Goal: Transaction & Acquisition: Book appointment/travel/reservation

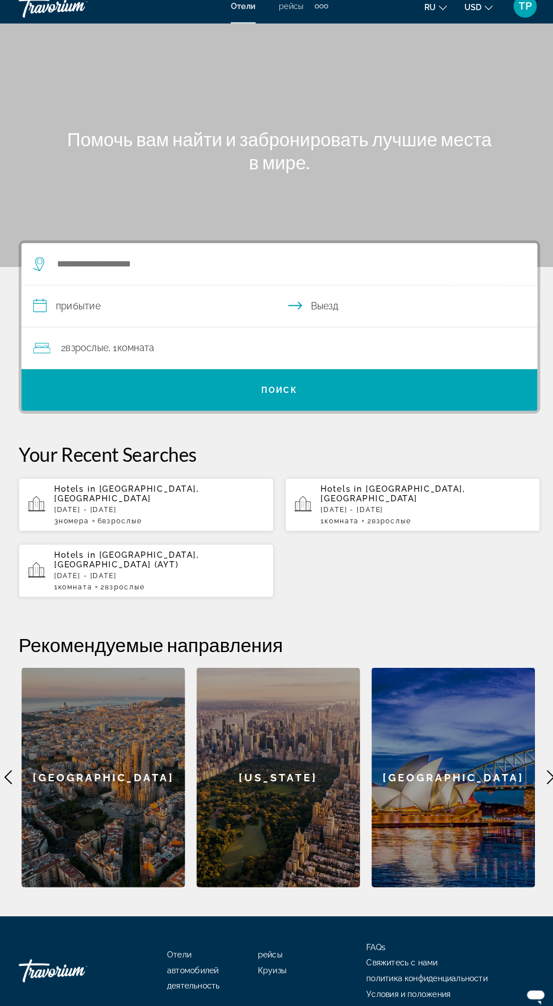
scroll to position [2, 0]
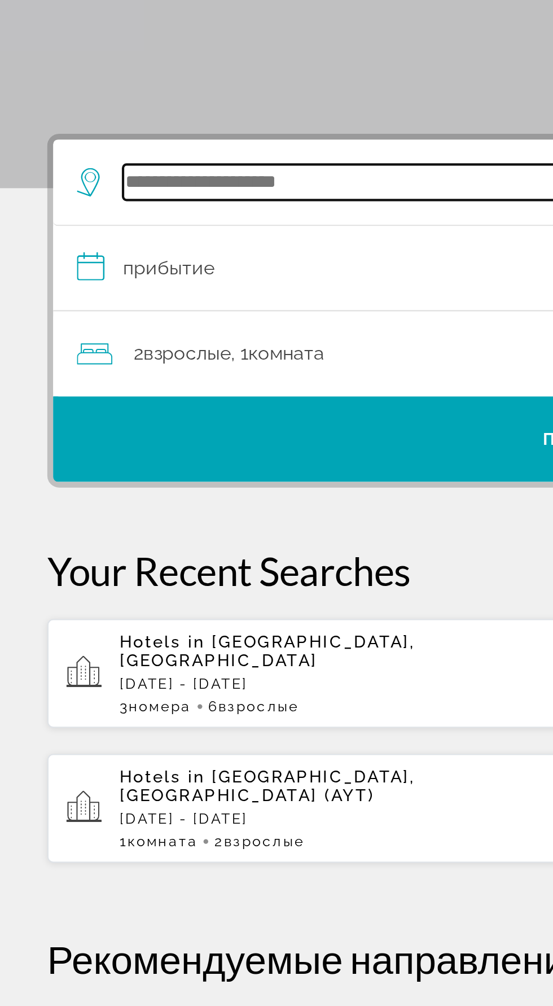
click at [106, 266] on input "Search widget" at bounding box center [279, 266] width 441 height 17
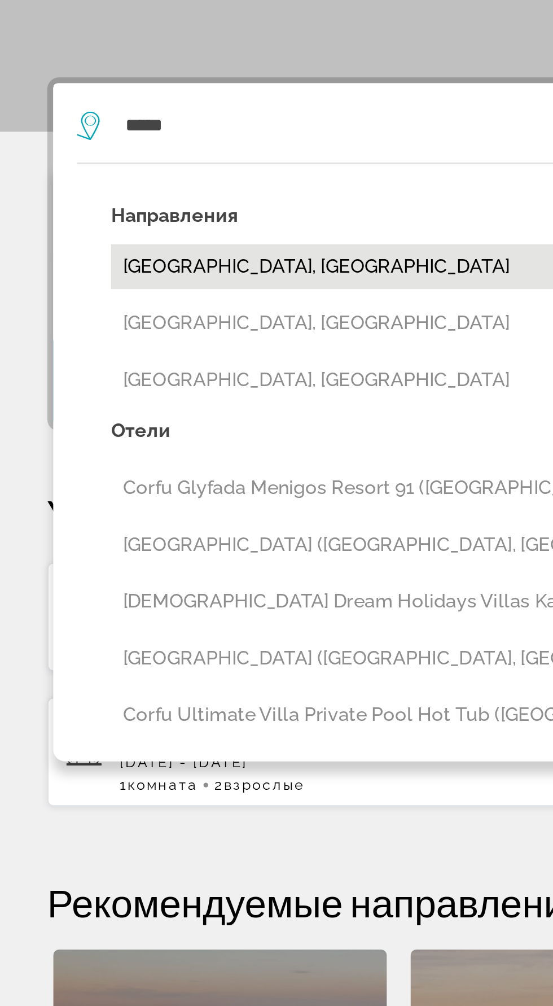
click at [107, 334] on button "[GEOGRAPHIC_DATA], [GEOGRAPHIC_DATA]" at bounding box center [285, 333] width 464 height 21
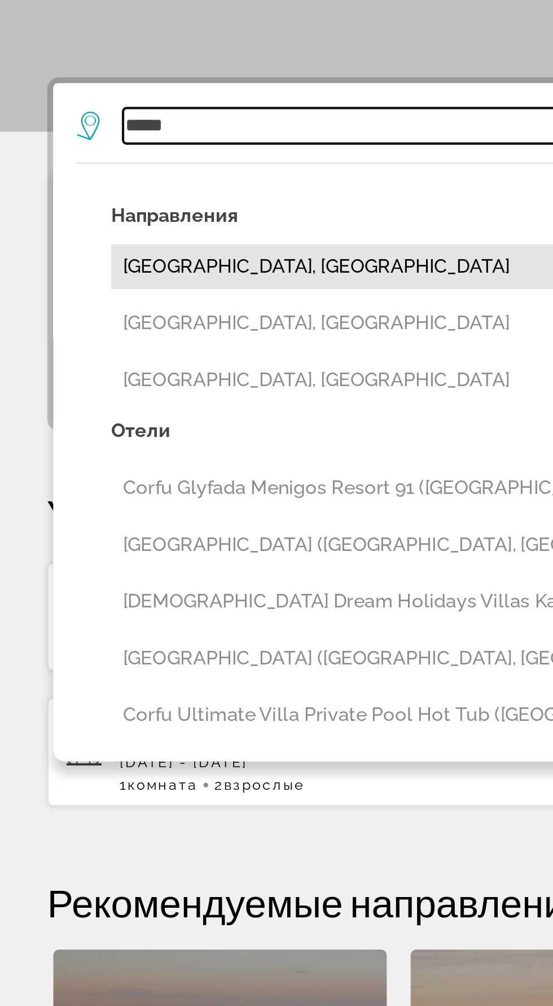
type input "**********"
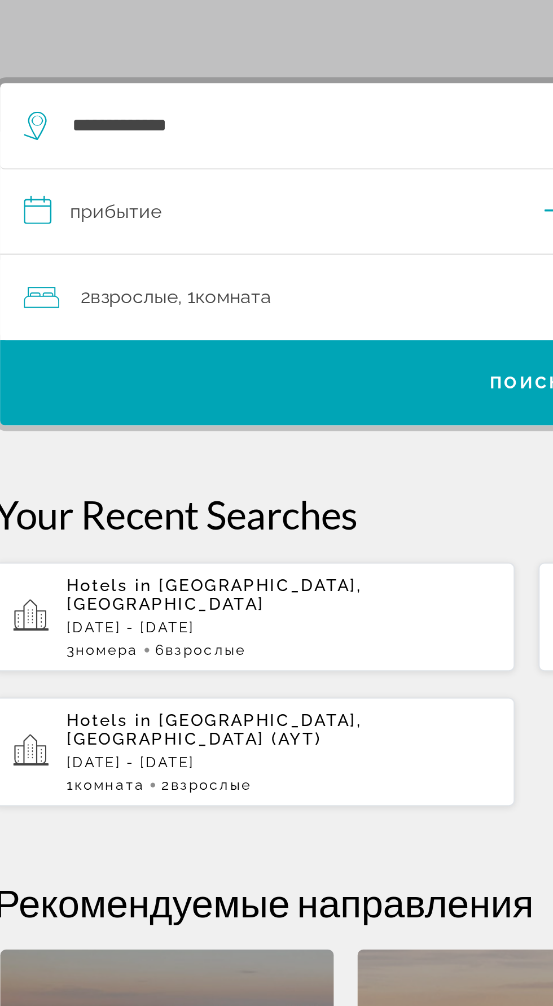
click at [76, 351] on span "Взрослые" at bounding box center [89, 348] width 42 height 11
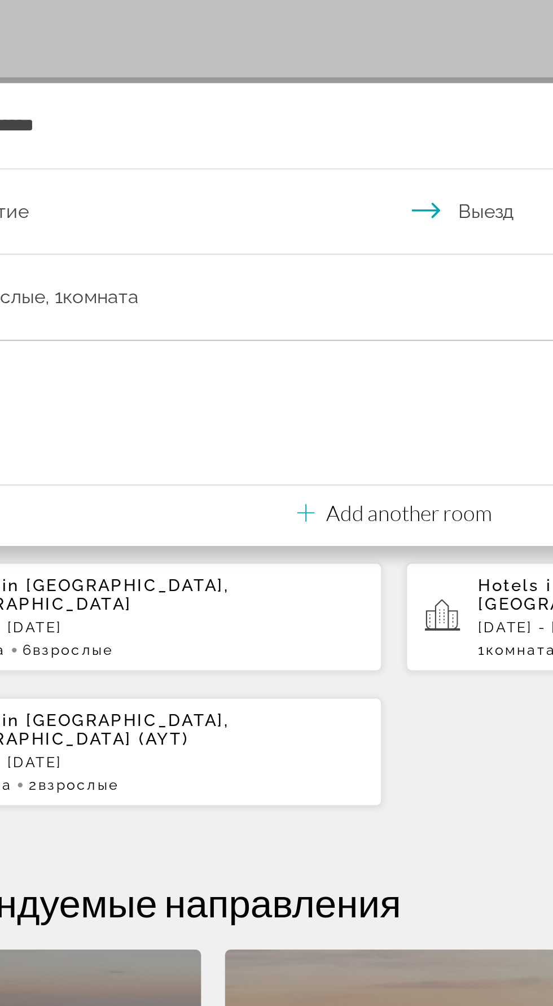
click at [239, 452] on div "Add another room" at bounding box center [276, 451] width 93 height 14
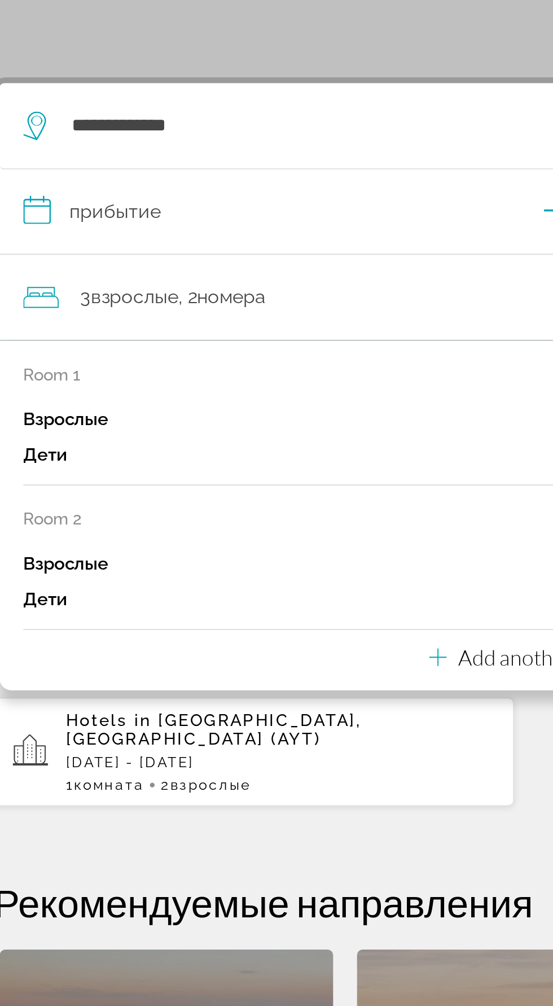
scroll to position [0, 0]
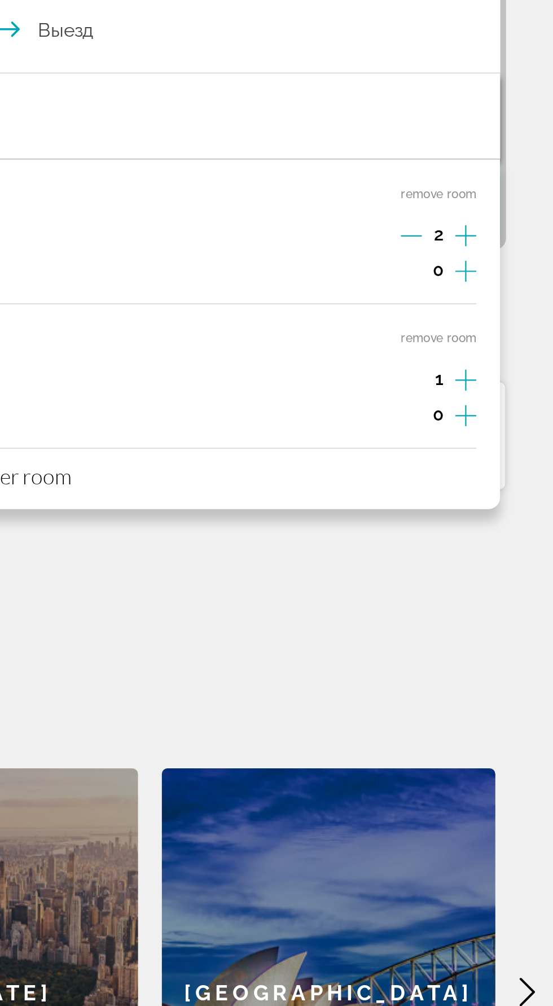
click at [512, 474] on icon "Increment adults" at bounding box center [512, 476] width 10 height 14
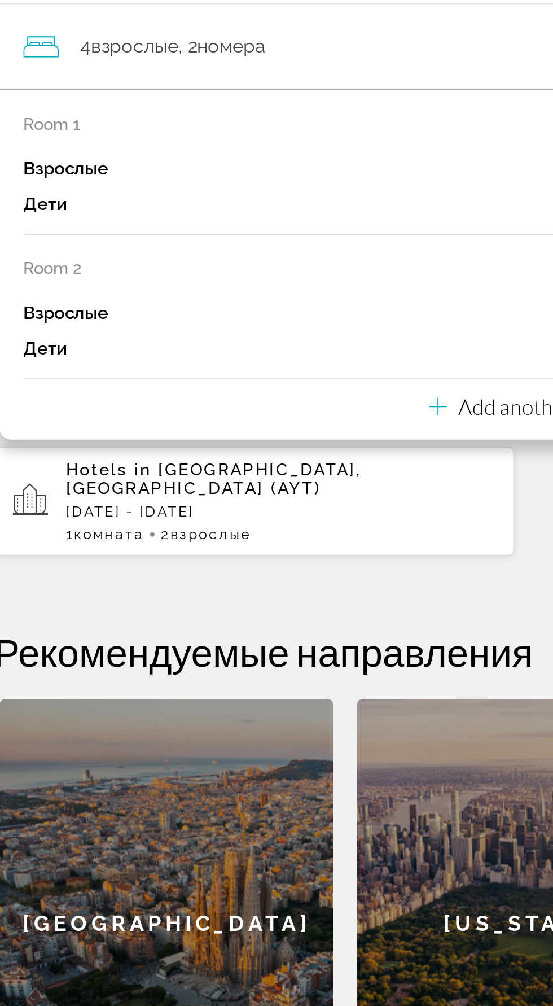
click at [232, 522] on icon "Travelers: 4 adults, 0 children" at bounding box center [234, 522] width 8 height 14
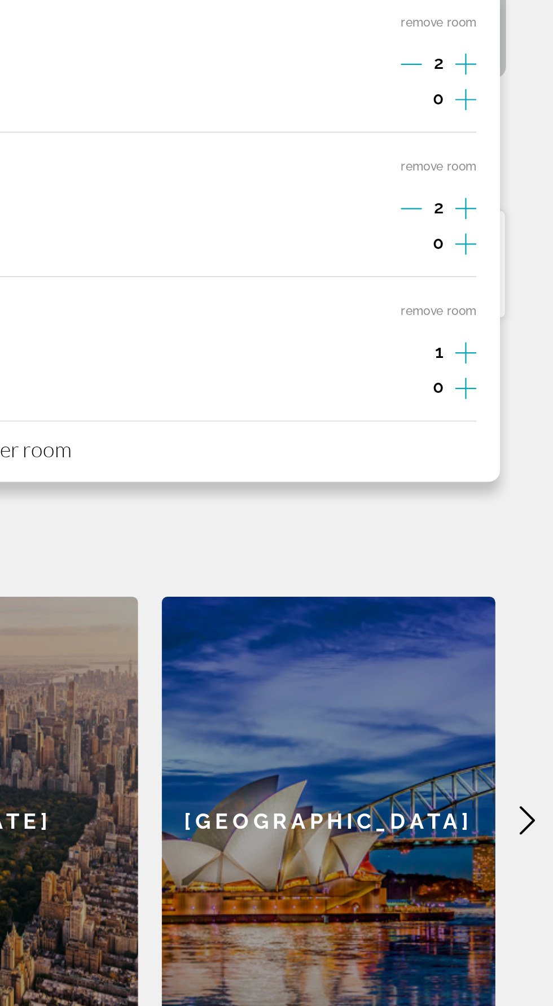
click at [514, 544] on icon "Increment adults" at bounding box center [512, 545] width 10 height 14
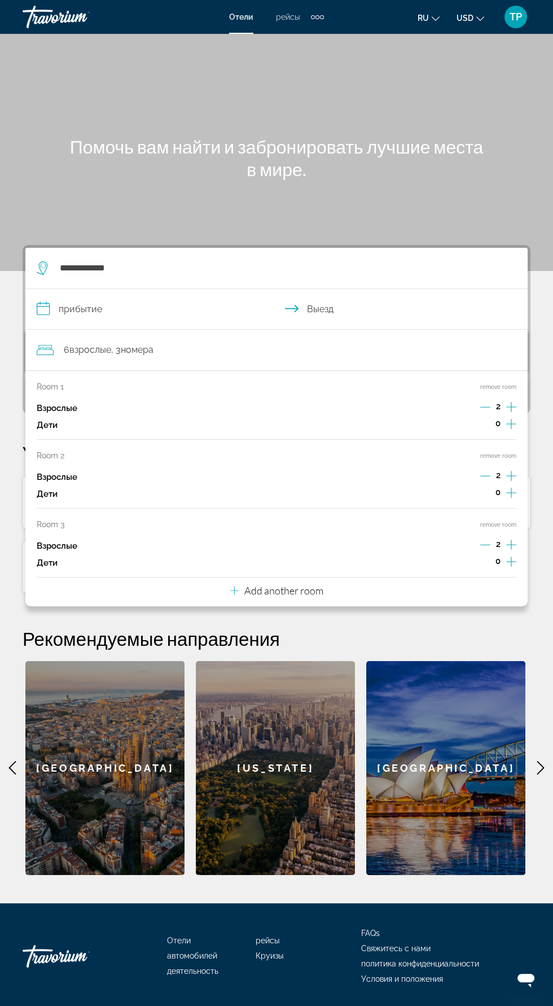
click at [66, 180] on h1 "Помочь вам найти и забронировать лучшие места в мире." at bounding box center [277, 158] width 424 height 45
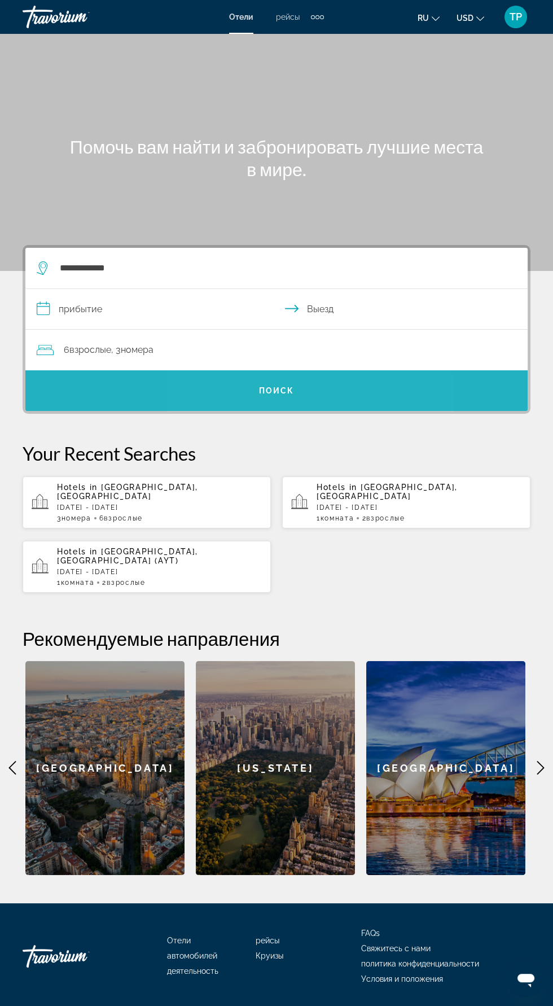
click at [297, 402] on span "Search widget" at bounding box center [276, 390] width 503 height 27
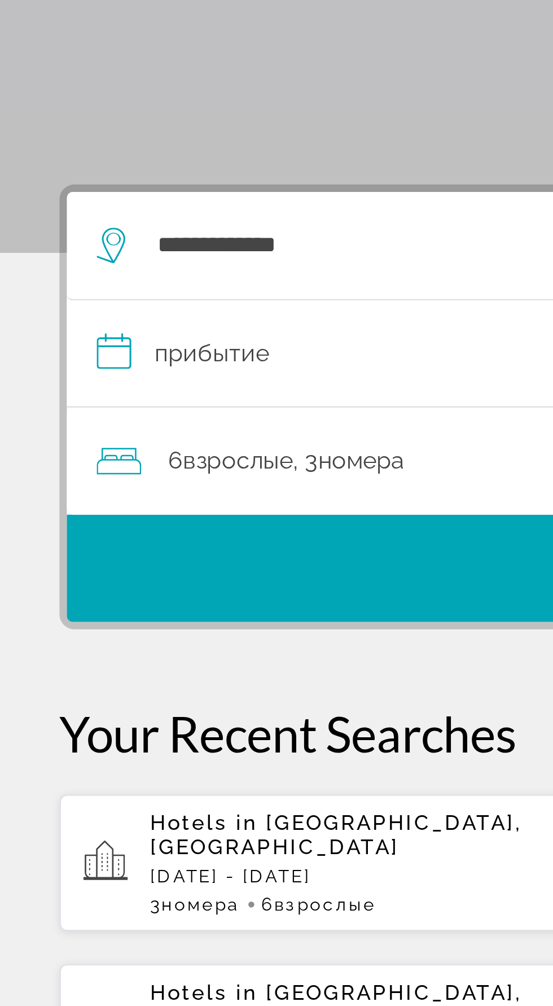
click at [116, 311] on input "**********" at bounding box center [278, 310] width 507 height 43
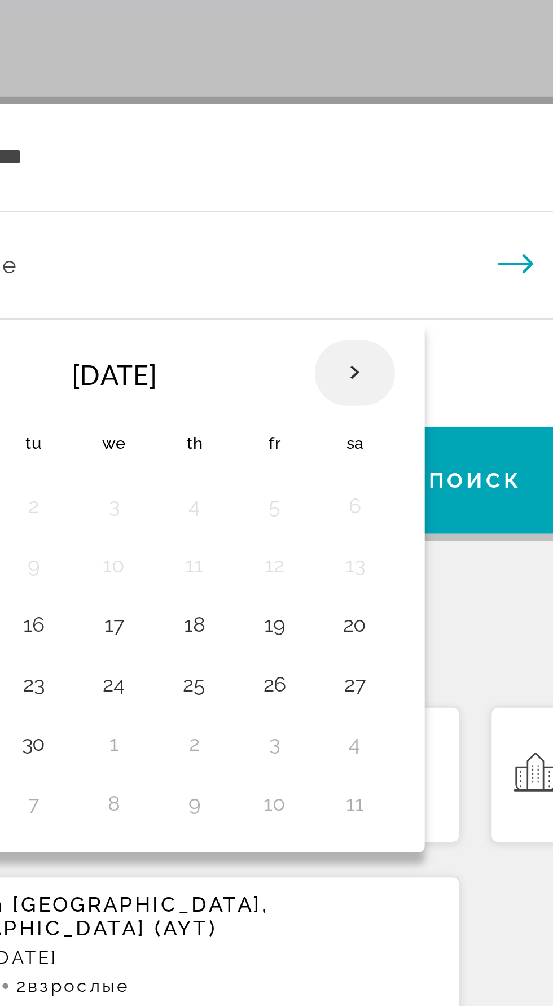
click at [225, 351] on th "Next month" at bounding box center [231, 350] width 30 height 25
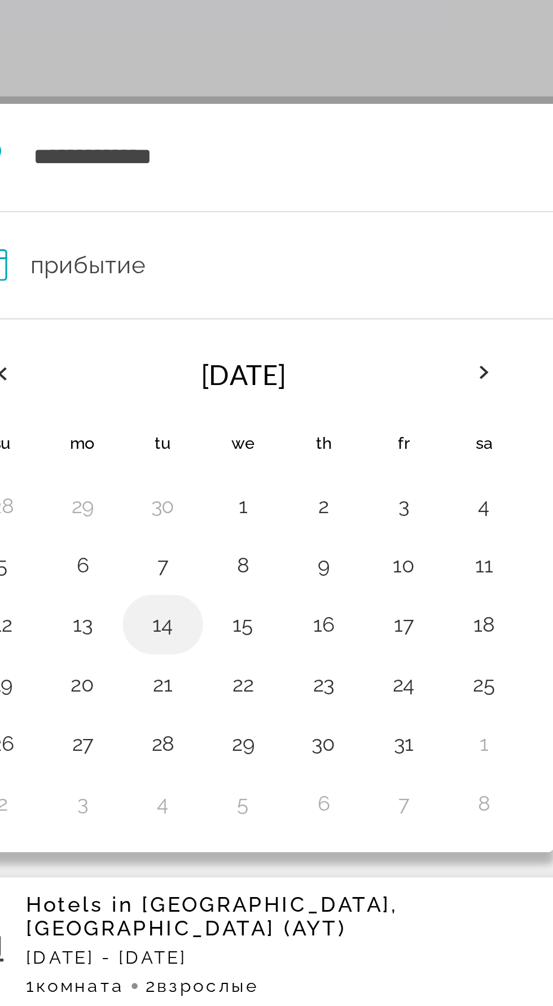
click at [106, 444] on button "14" at bounding box center [109, 446] width 18 height 16
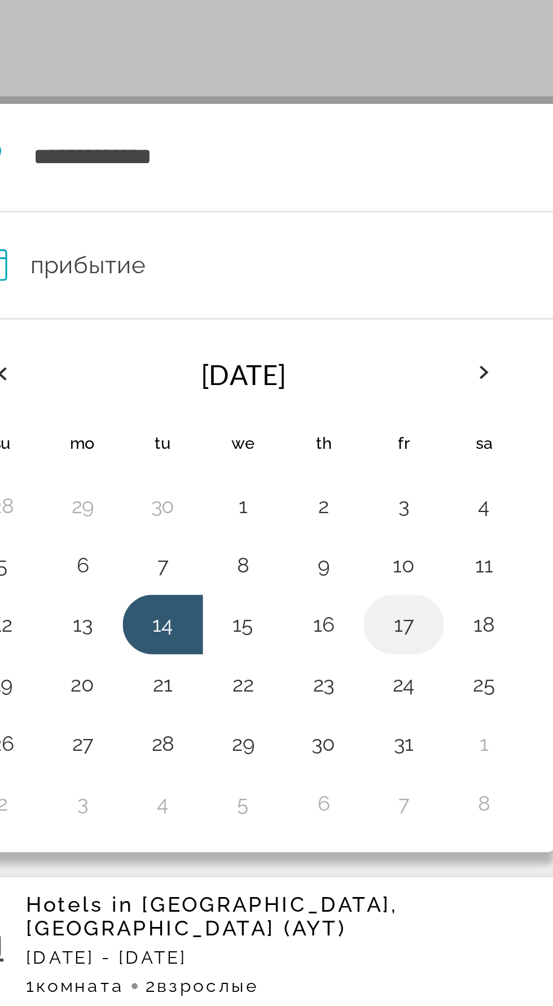
click at [198, 444] on button "17" at bounding box center [200, 446] width 18 height 16
type input "**********"
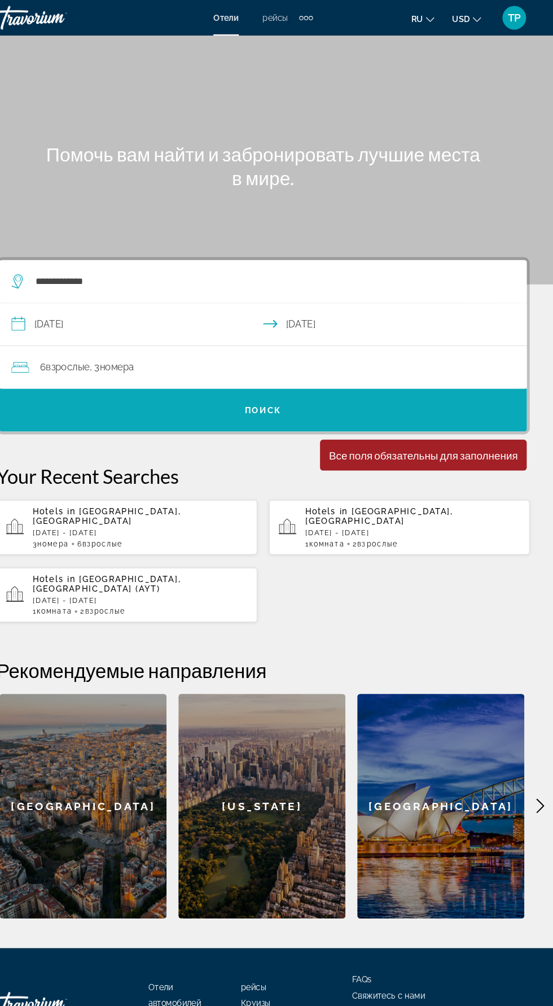
click at [282, 394] on span "Поиск" at bounding box center [277, 390] width 36 height 9
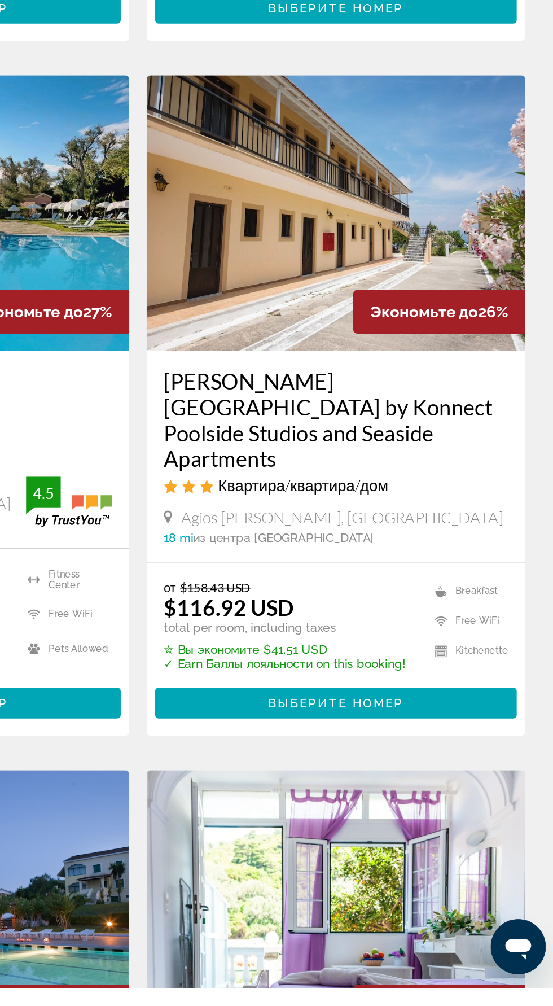
scroll to position [1487, 0]
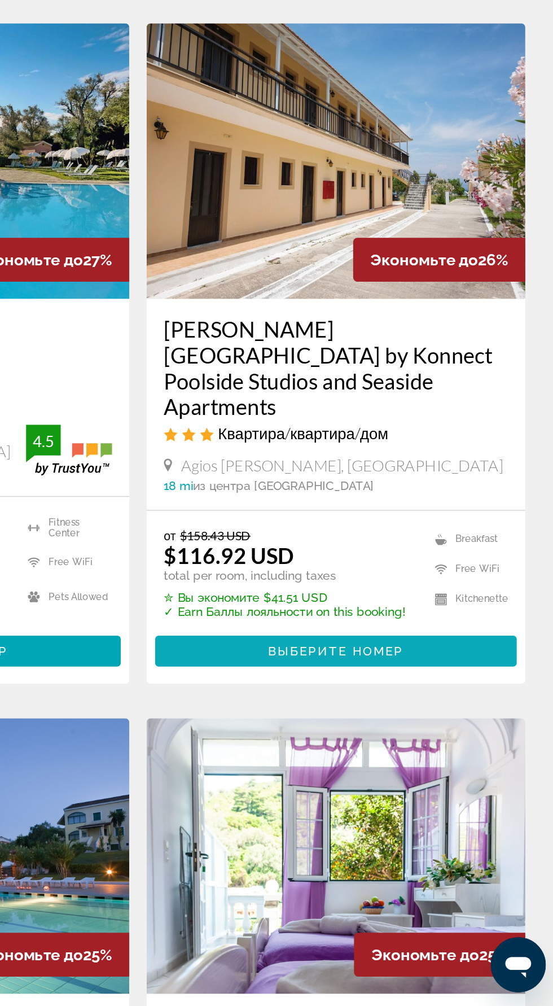
click at [443, 769] on span "Выберите номер" at bounding box center [406, 773] width 89 height 9
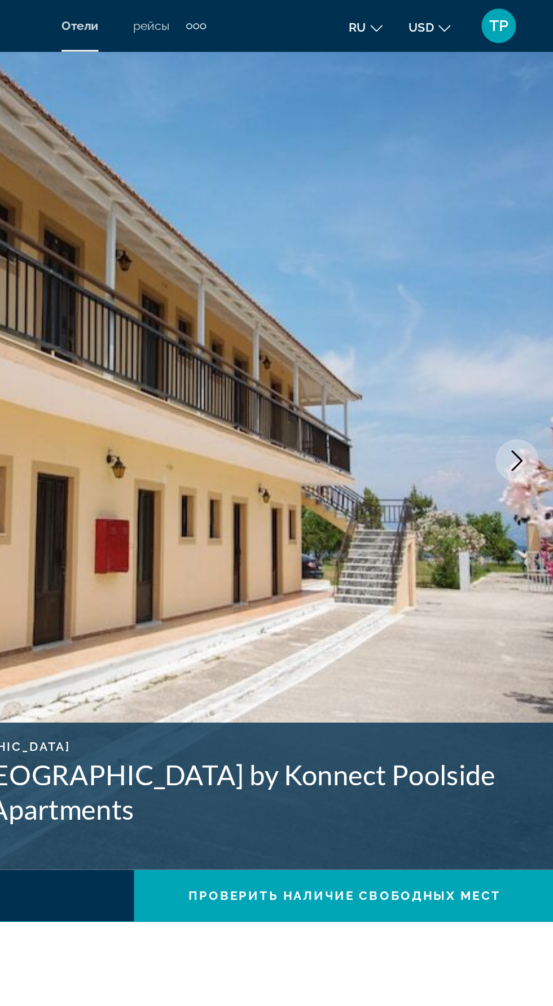
click at [526, 302] on icon "Next image" at bounding box center [528, 302] width 14 height 14
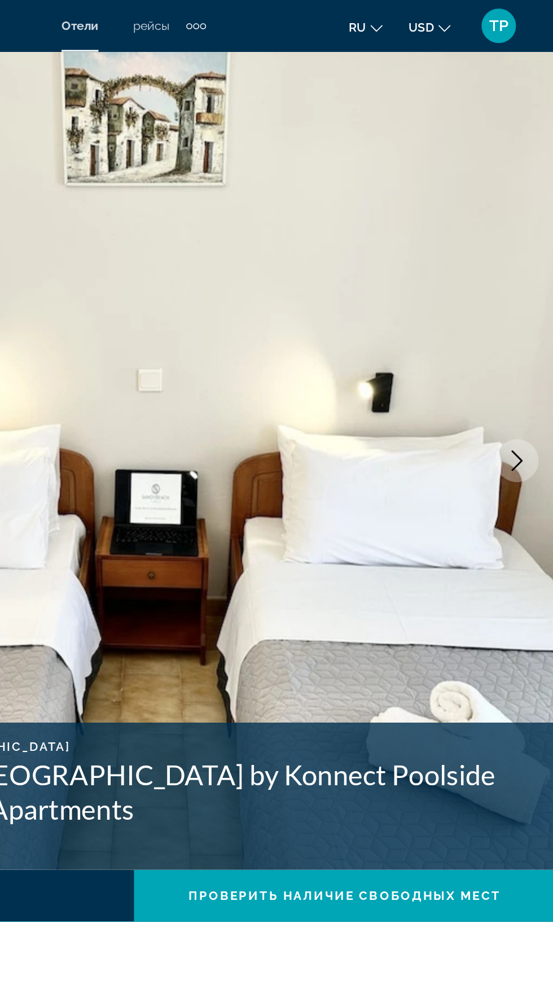
click at [526, 302] on icon "Next image" at bounding box center [528, 302] width 14 height 14
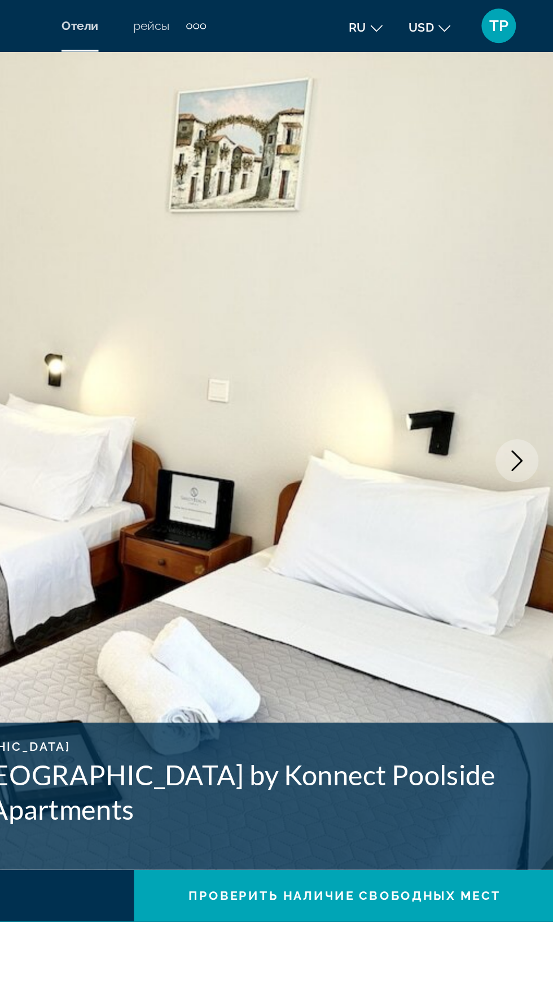
click at [515, 301] on button "Next image" at bounding box center [528, 302] width 28 height 28
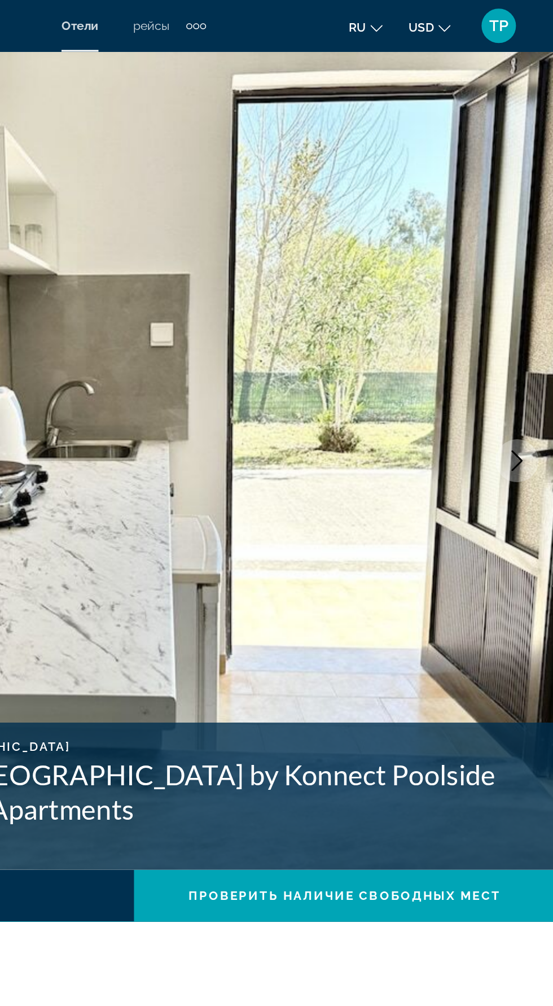
click at [520, 296] on button "Next image" at bounding box center [528, 302] width 28 height 28
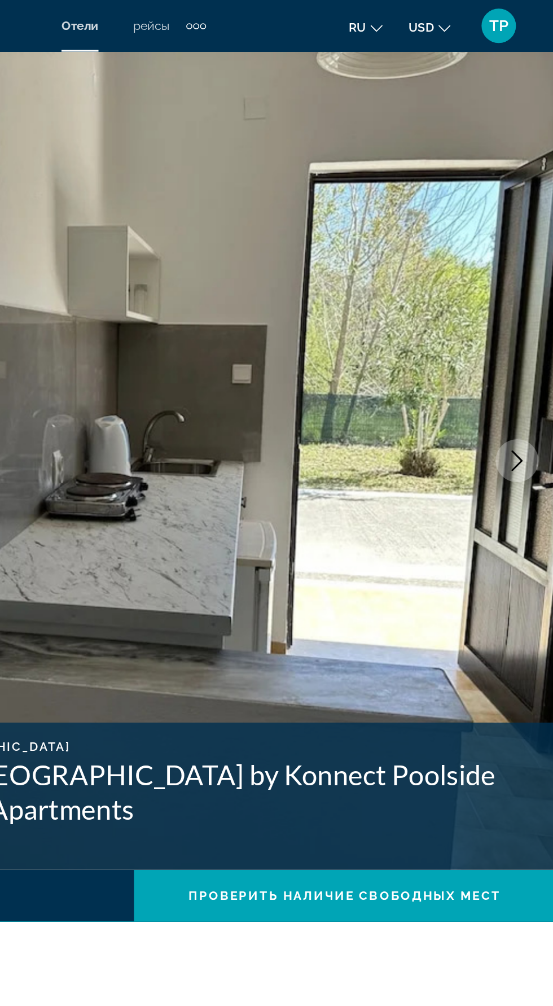
click at [517, 303] on button "Next image" at bounding box center [528, 302] width 28 height 28
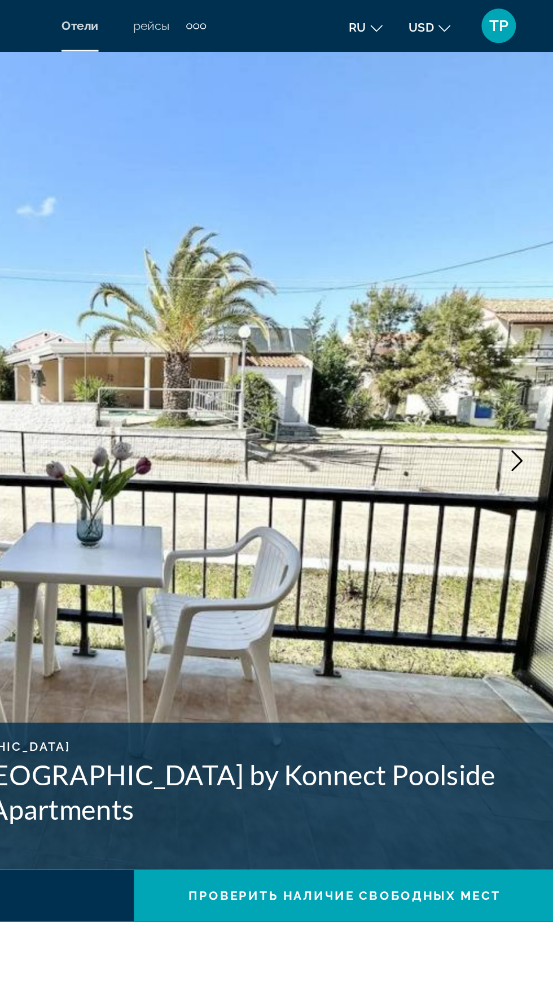
click at [520, 307] on button "Next image" at bounding box center [528, 302] width 28 height 28
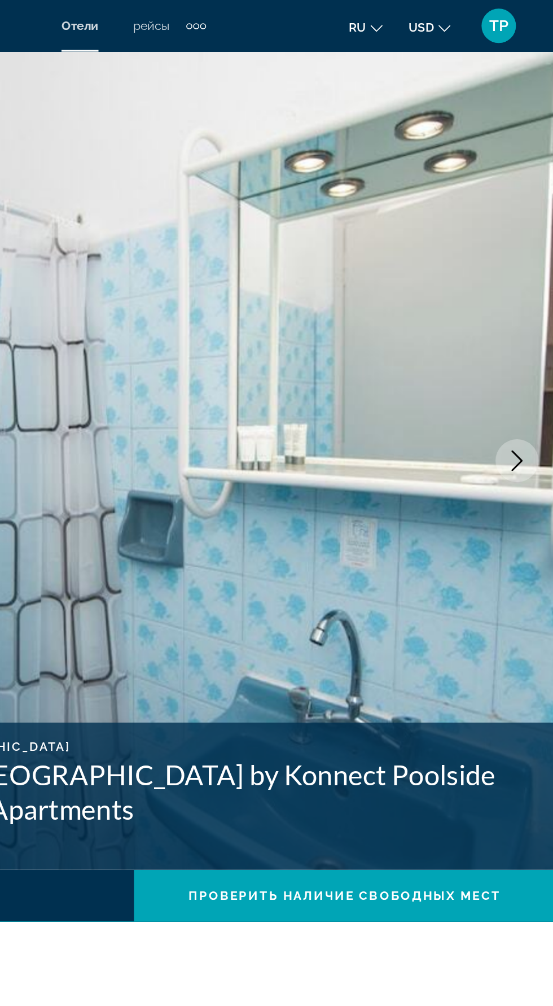
click at [522, 299] on icon "Next image" at bounding box center [528, 302] width 14 height 14
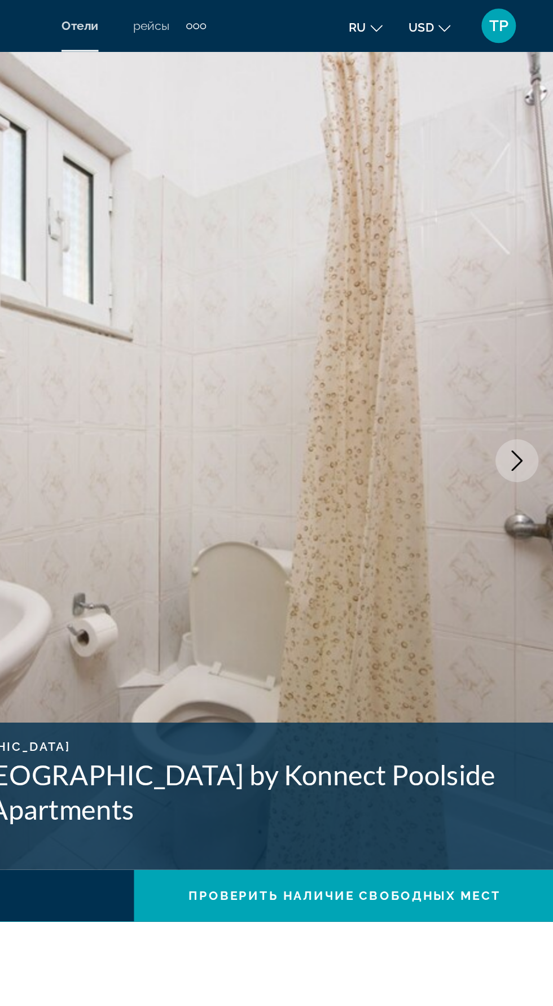
click at [512, 307] on img "Main content" at bounding box center [276, 302] width 553 height 536
click at [518, 306] on button "Next image" at bounding box center [528, 302] width 28 height 28
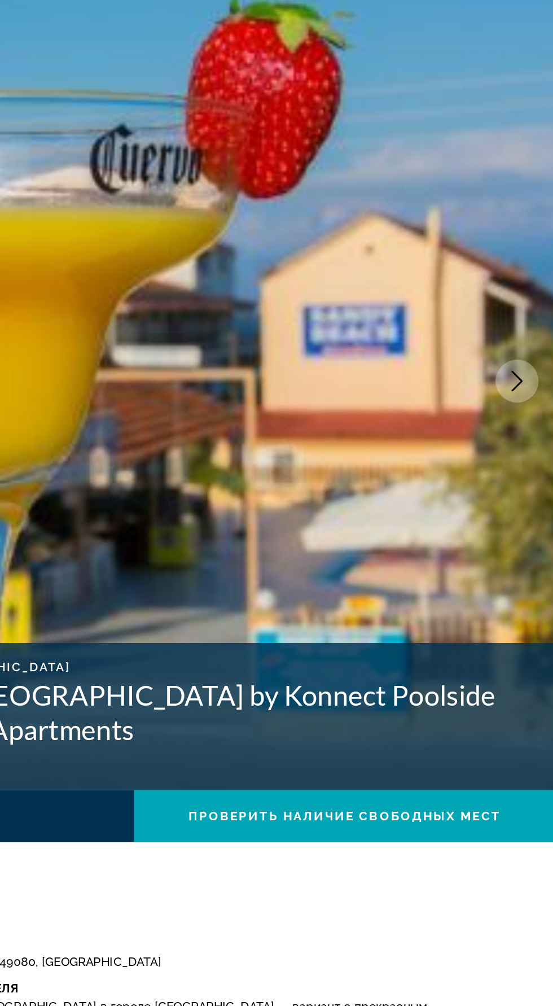
click at [518, 302] on button "Next image" at bounding box center [528, 302] width 28 height 28
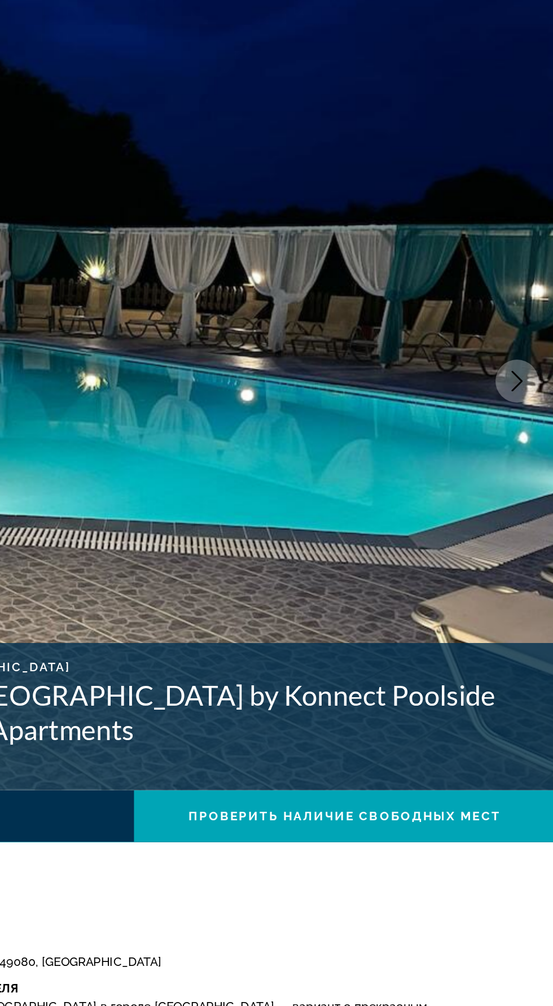
click at [528, 297] on icon "Next image" at bounding box center [528, 302] width 14 height 14
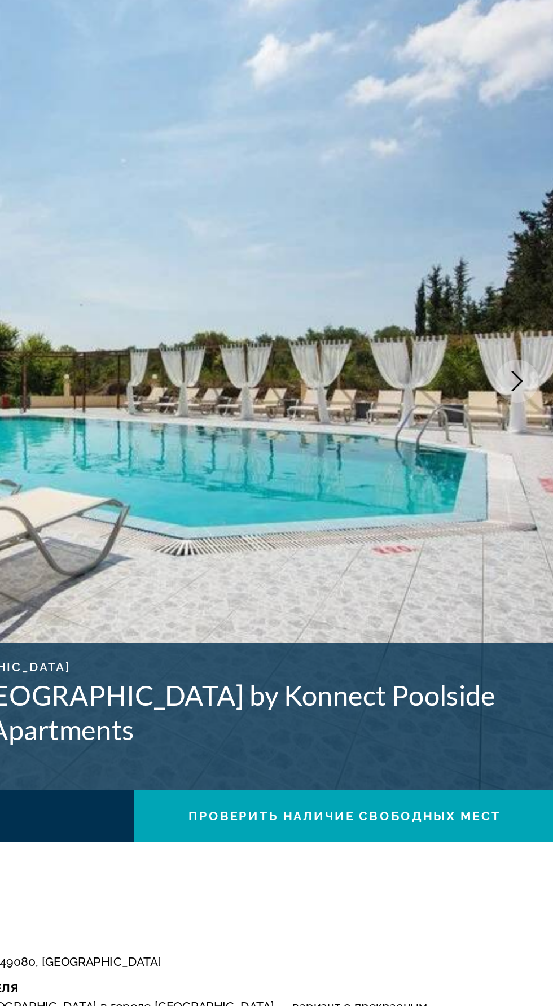
click at [513, 303] on img "Main content" at bounding box center [276, 302] width 553 height 536
click at [517, 303] on button "Next image" at bounding box center [528, 302] width 28 height 28
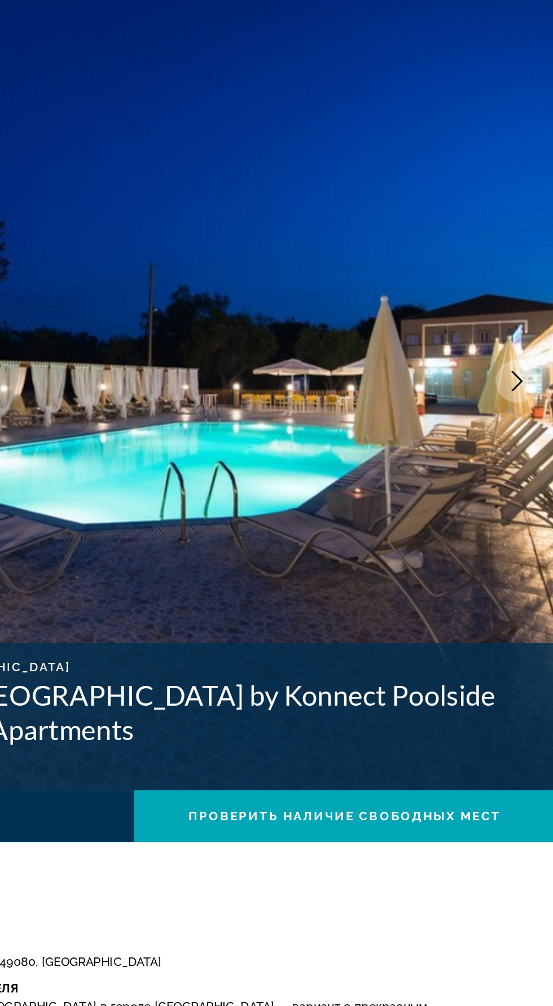
click at [504, 308] on img "Main content" at bounding box center [276, 302] width 553 height 536
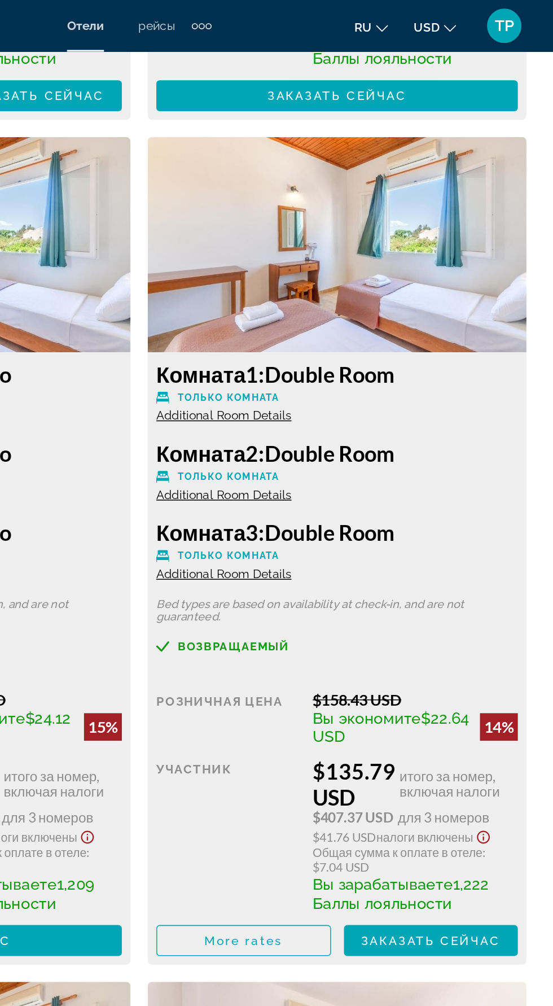
scroll to position [2521, 0]
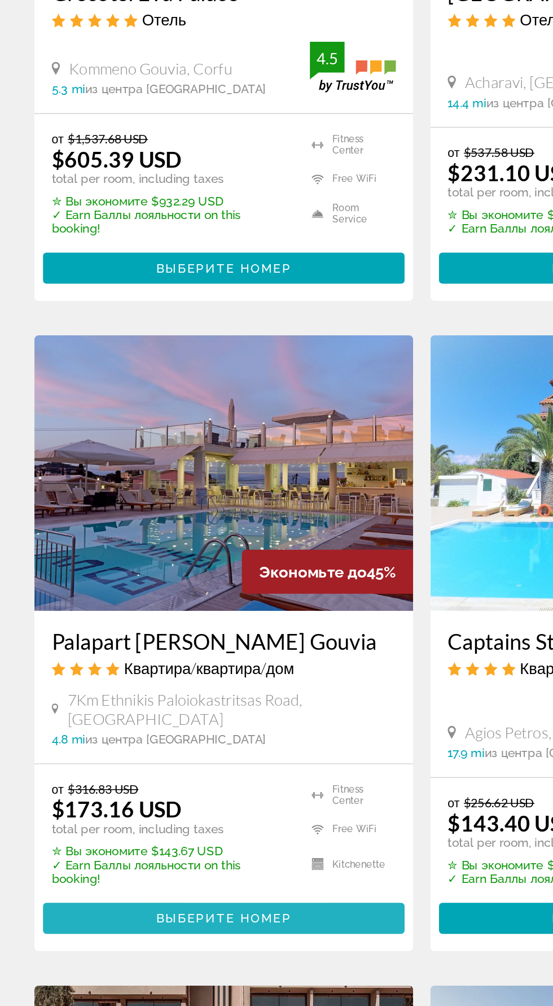
click at [172, 944] on span "Выберите номер" at bounding box center [146, 948] width 89 height 9
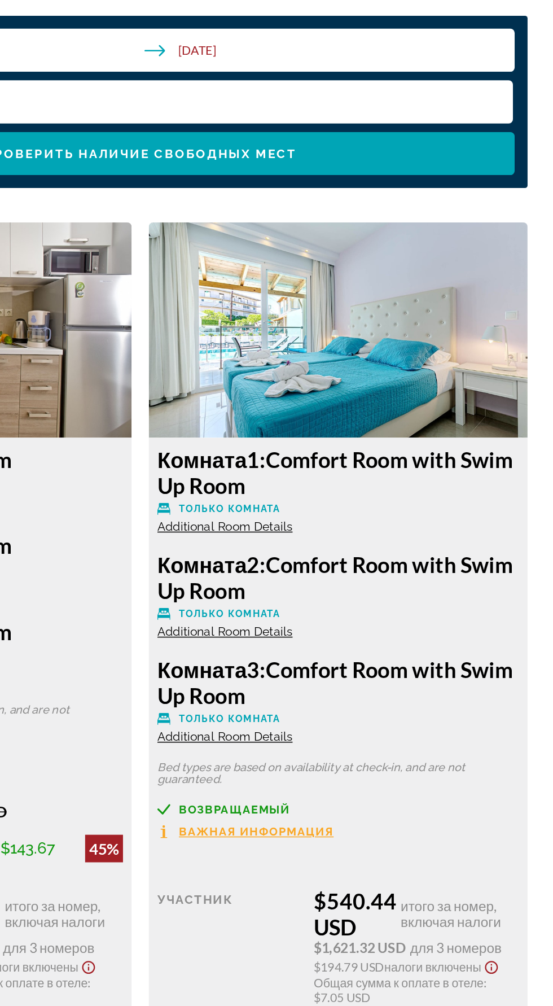
scroll to position [1599, 0]
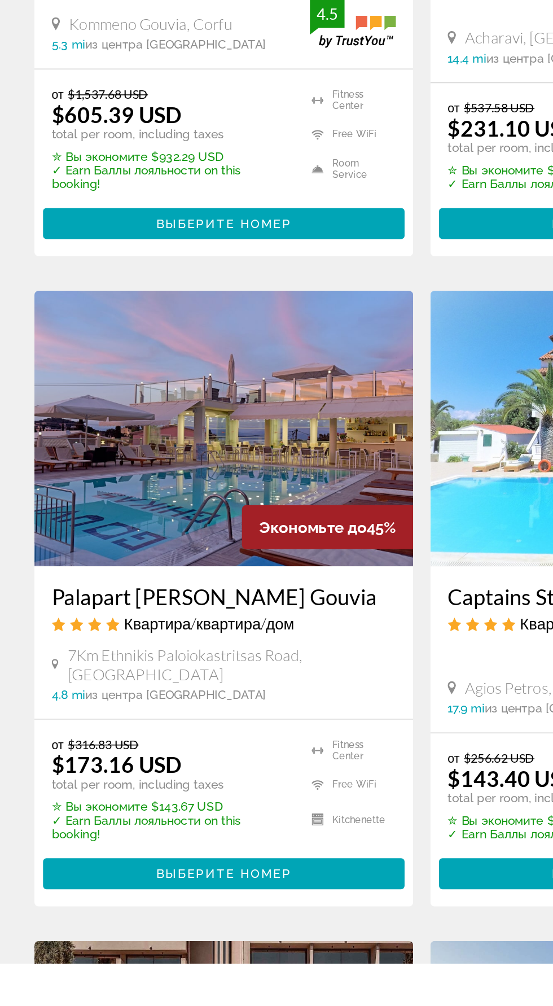
scroll to position [2, 0]
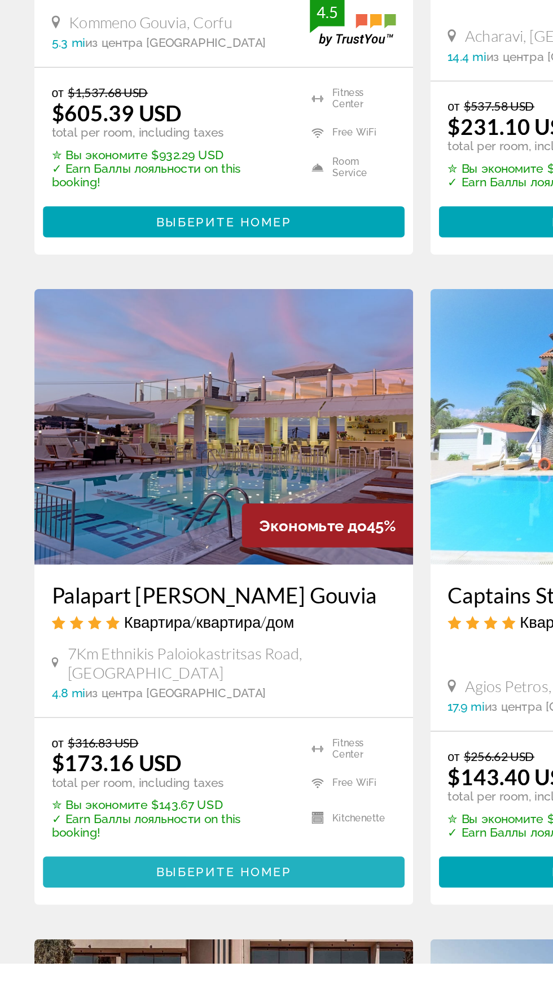
click at [172, 942] on span "Выберите номер" at bounding box center [146, 946] width 89 height 9
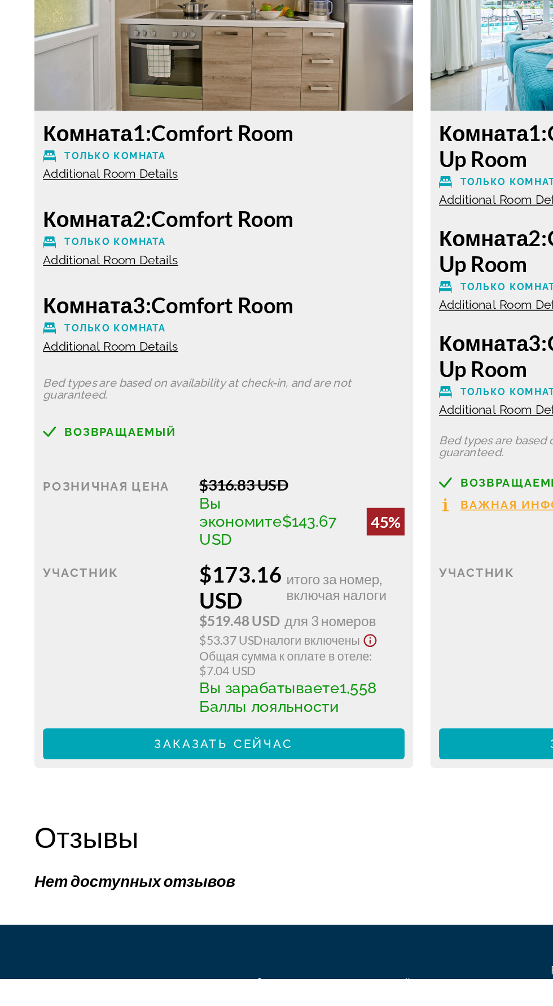
scroll to position [1735, 0]
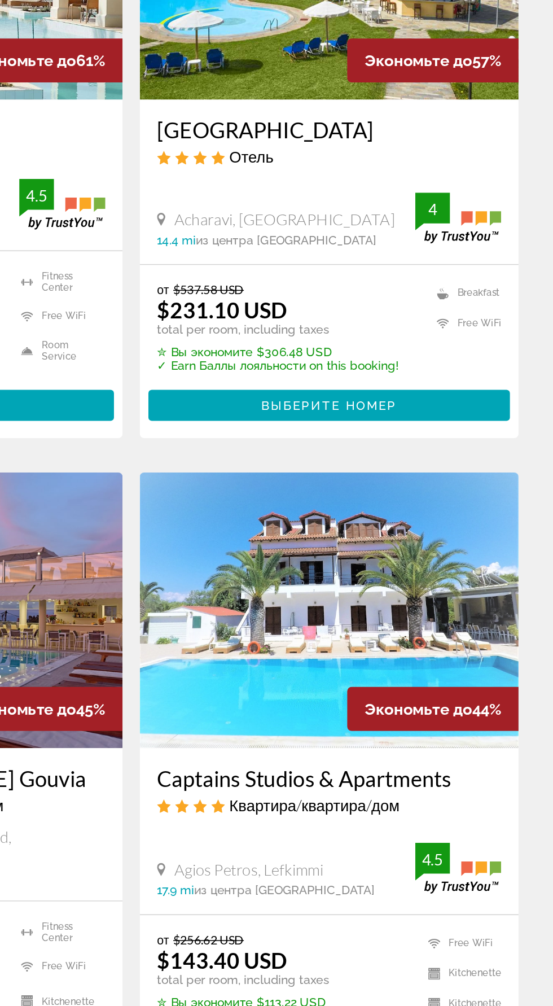
click at [419, 944] on span "Выберите номер" at bounding box center [406, 948] width 89 height 9
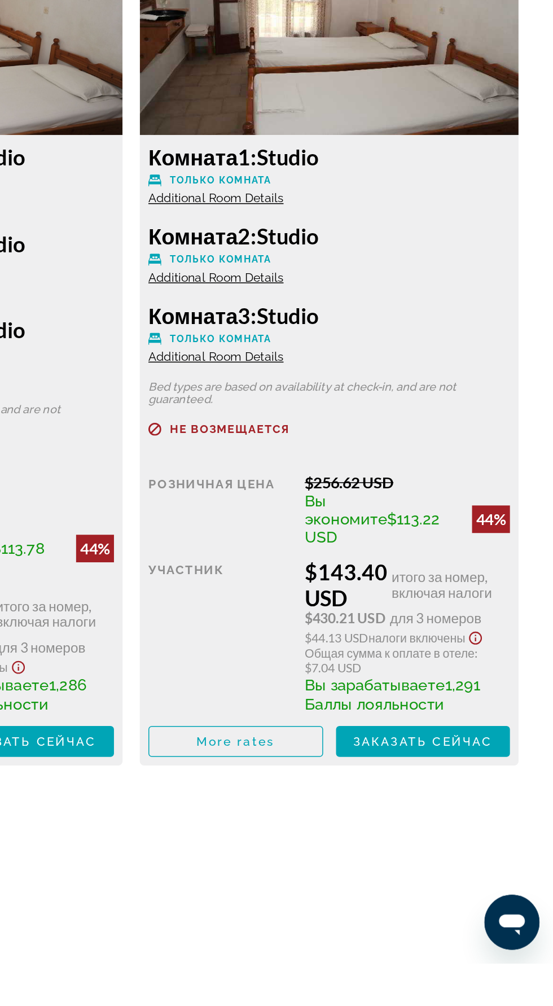
scroll to position [1692, 0]
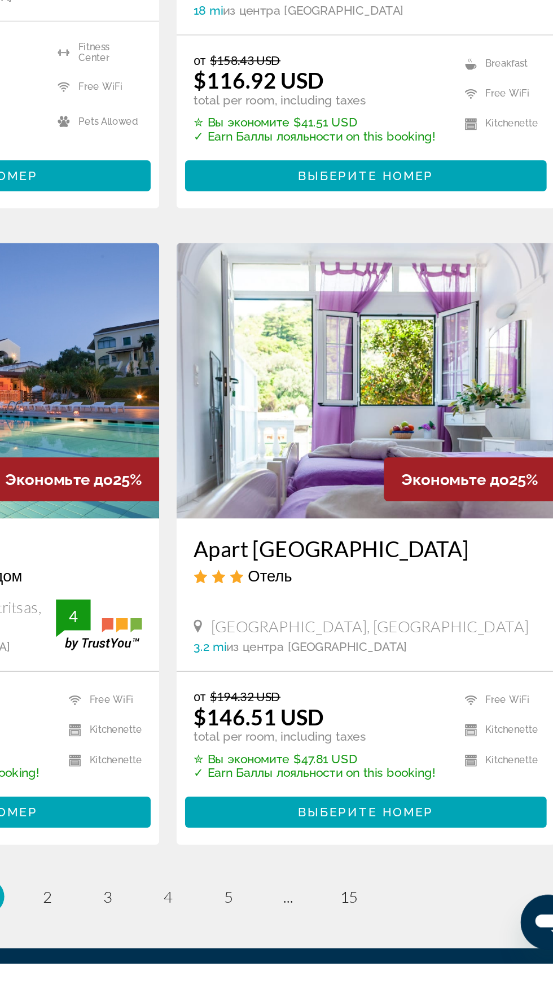
scroll to position [1777, 0]
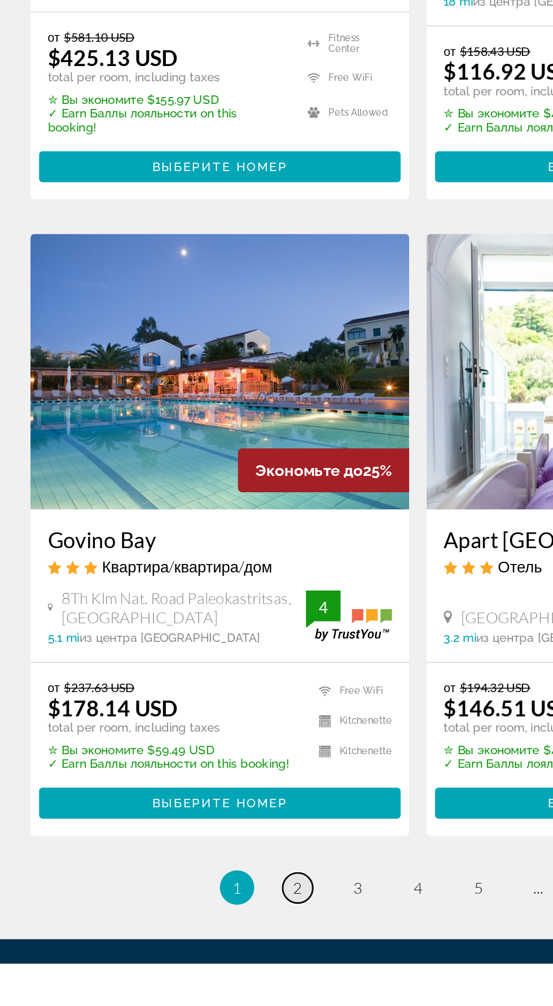
click at [195, 950] on span "2" at bounding box center [198, 956] width 6 height 12
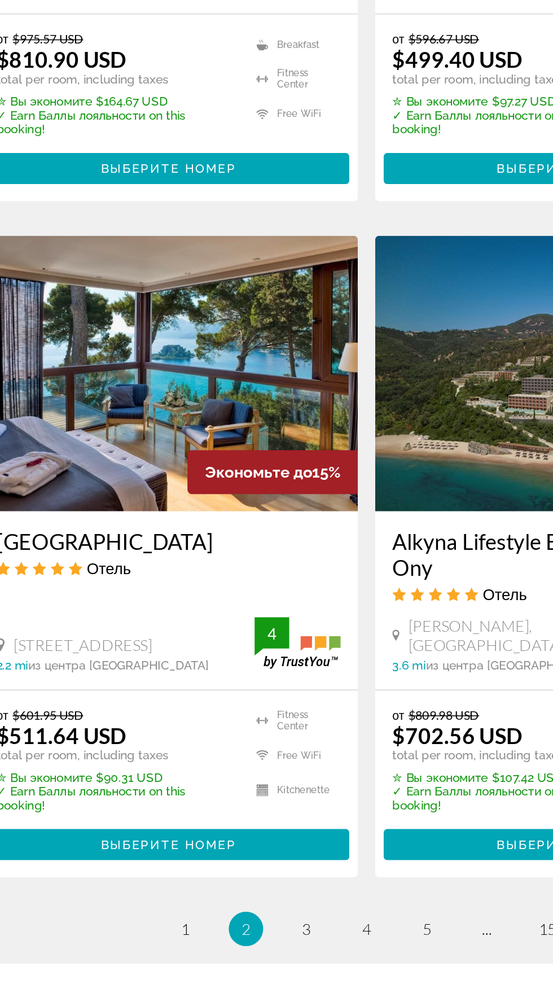
scroll to position [1811, 0]
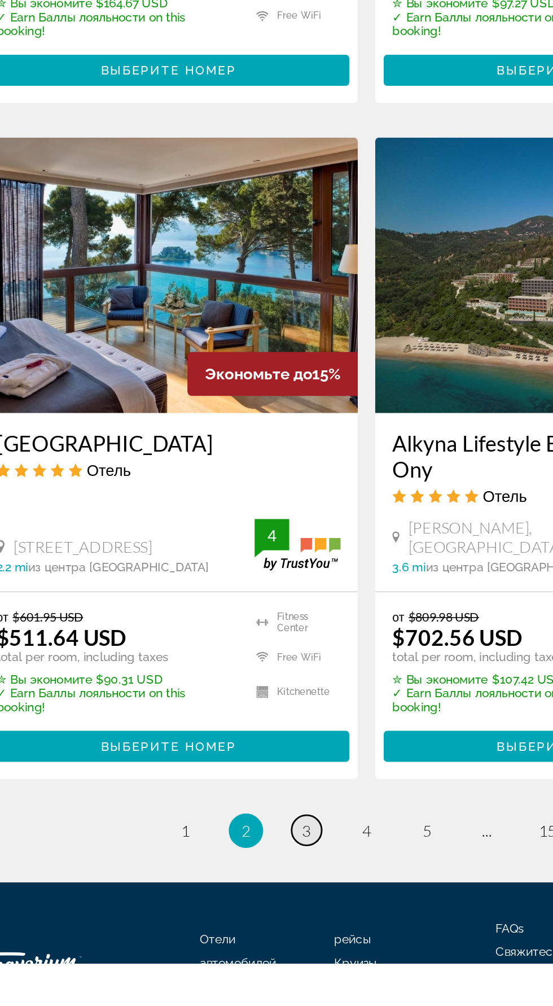
click at [237, 915] on span "3" at bounding box center [237, 919] width 6 height 12
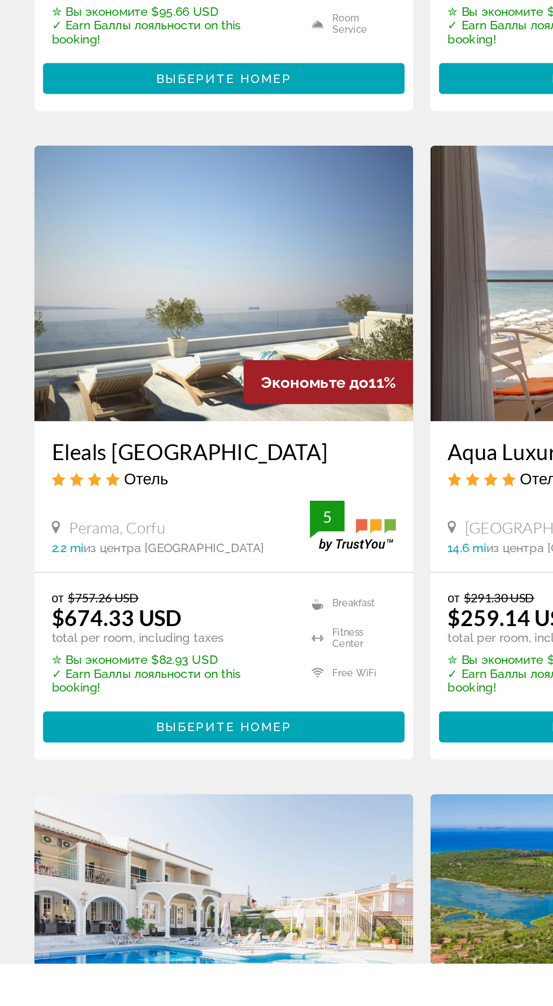
scroll to position [100, 0]
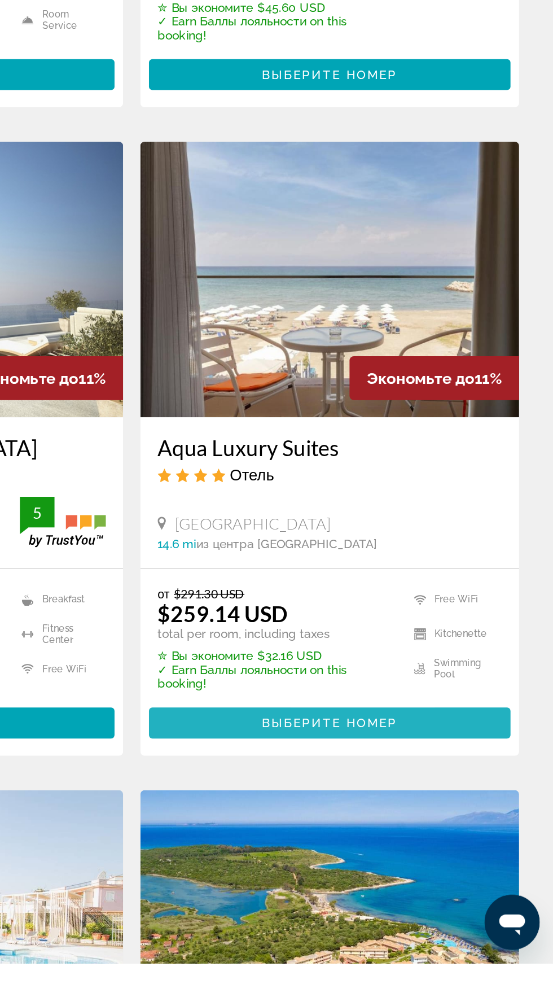
click at [433, 841] on span "Main content" at bounding box center [406, 848] width 237 height 27
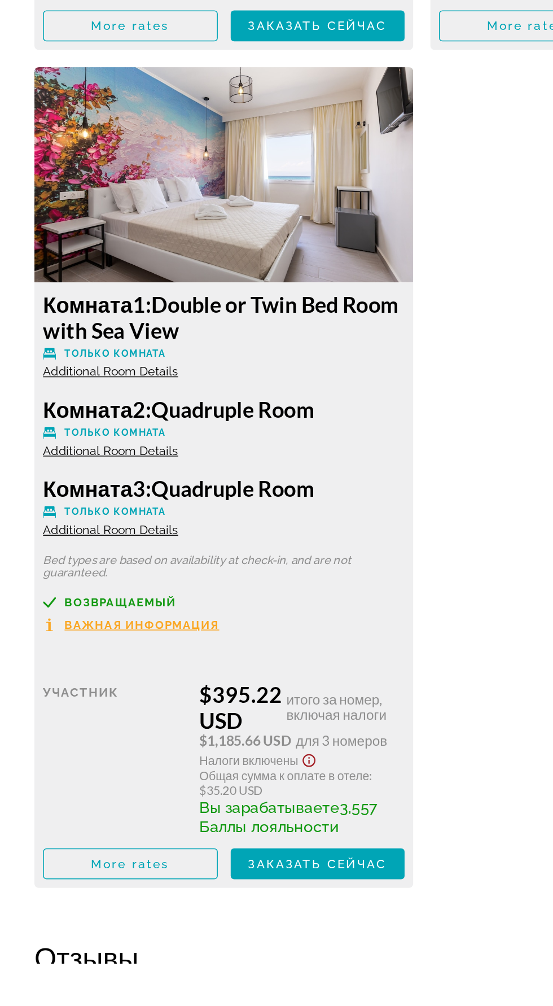
scroll to position [2747, 0]
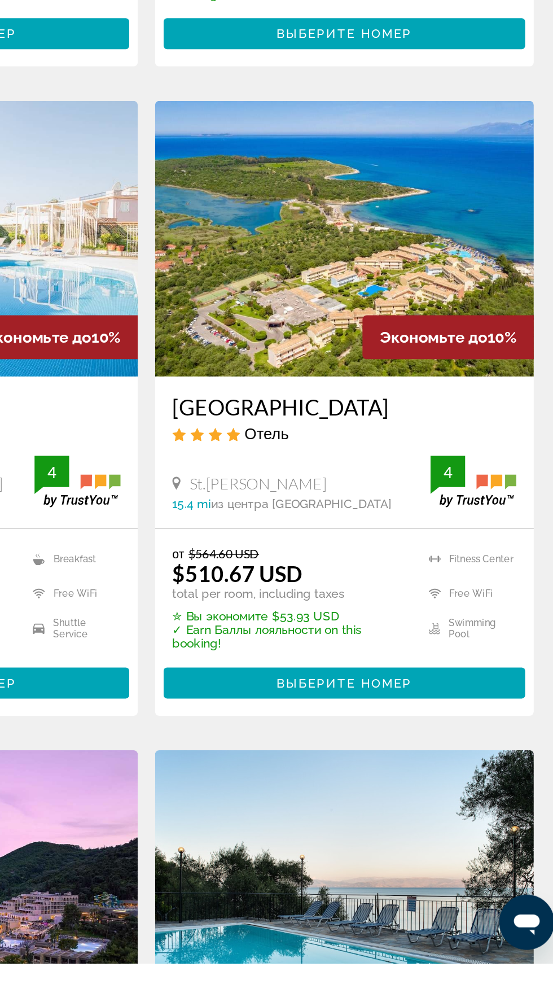
scroll to position [552, 0]
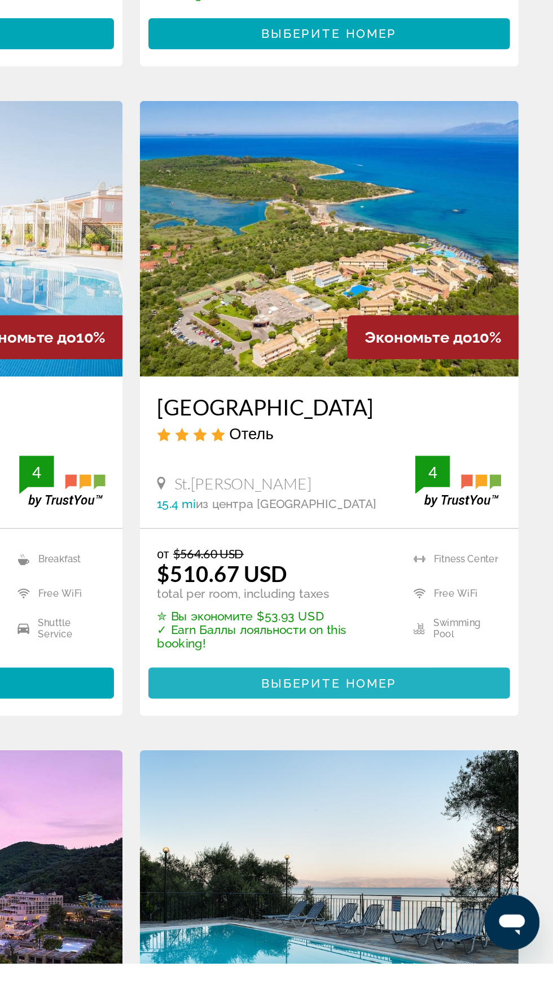
click at [452, 814] on span "Main content" at bounding box center [406, 822] width 237 height 27
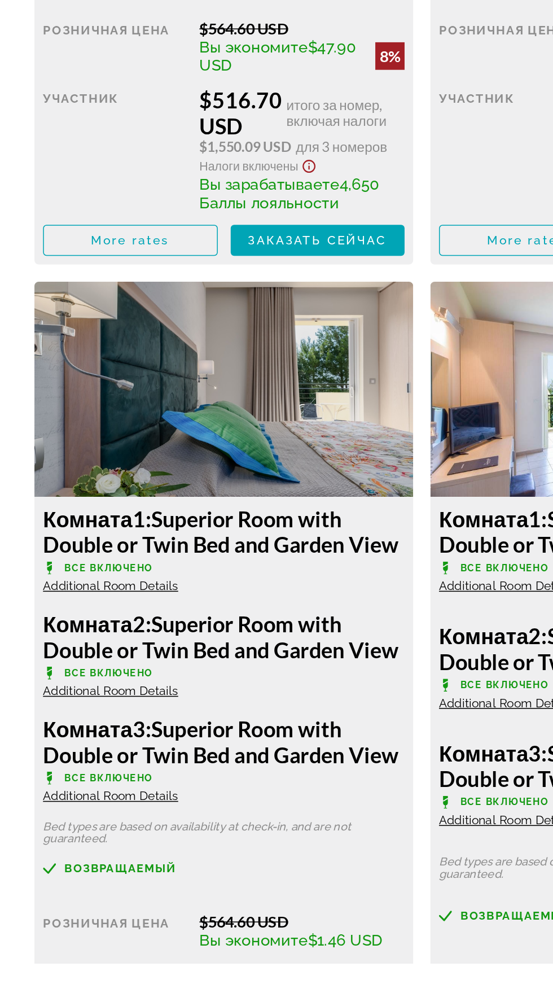
scroll to position [2037, 0]
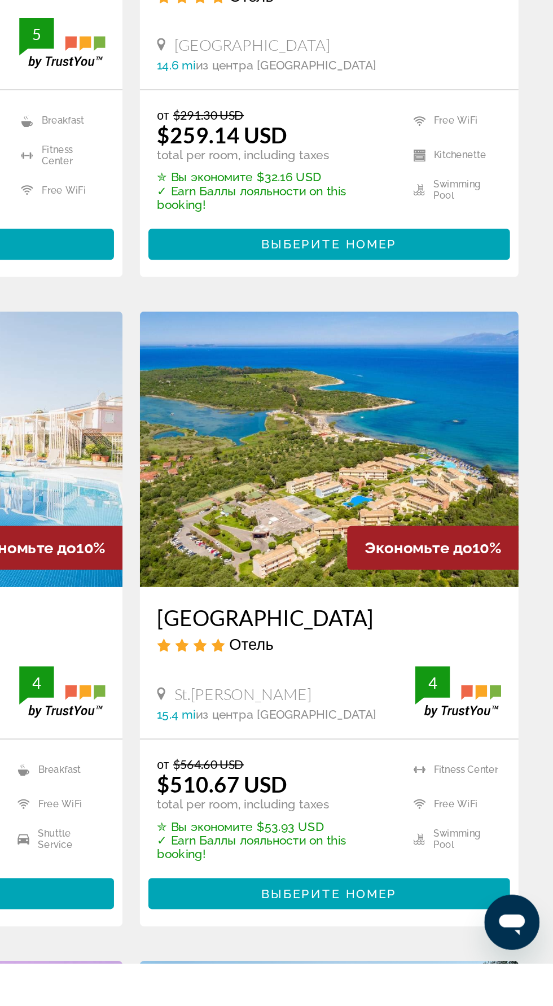
scroll to position [414, 0]
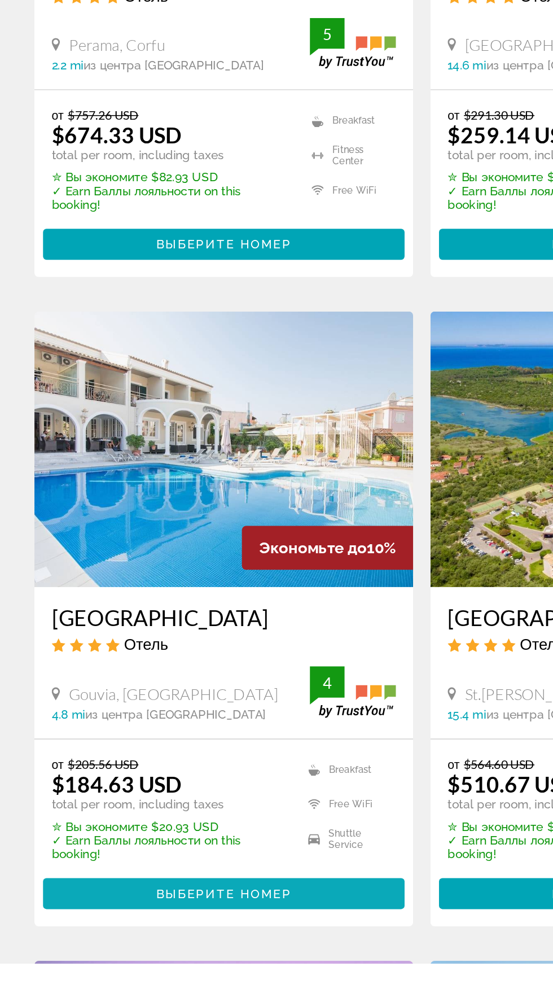
click at [179, 959] on span "Выберите номер" at bounding box center [146, 960] width 89 height 9
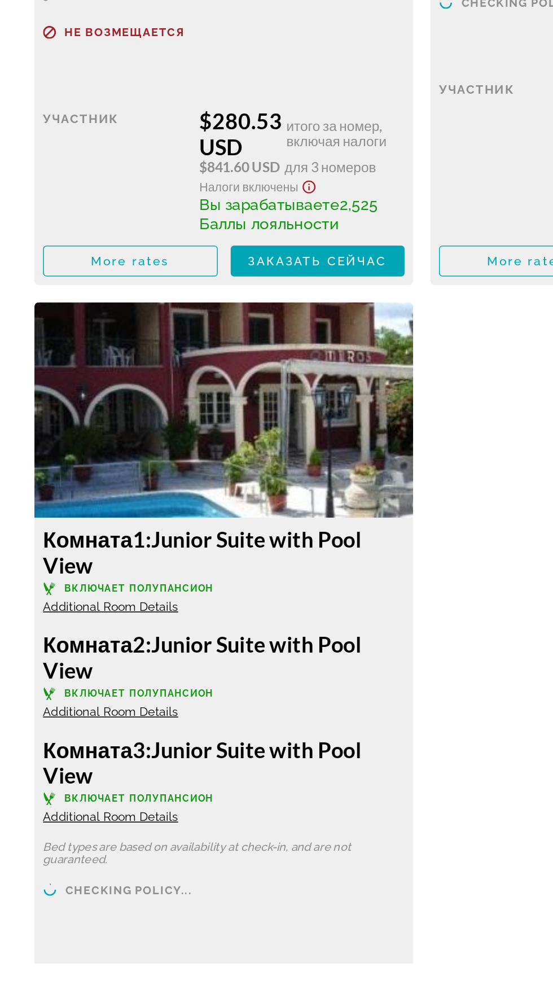
scroll to position [3134, 0]
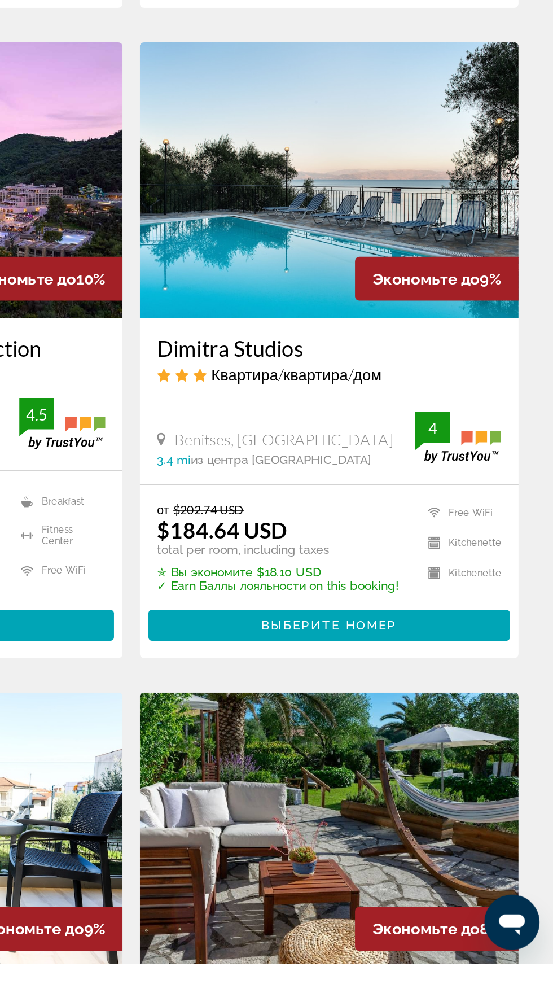
scroll to position [1018, 0]
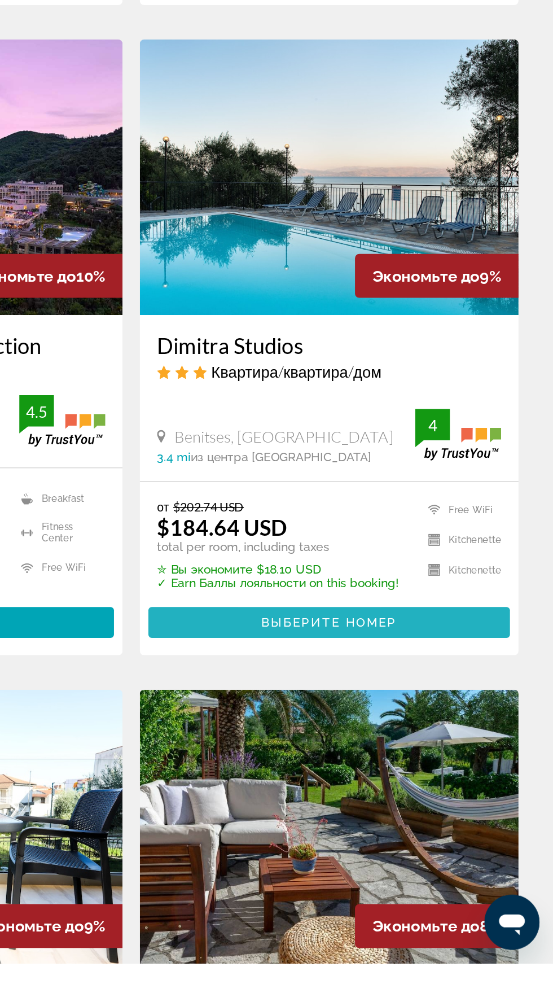
click at [389, 778] on span "Выберите номер" at bounding box center [406, 782] width 89 height 9
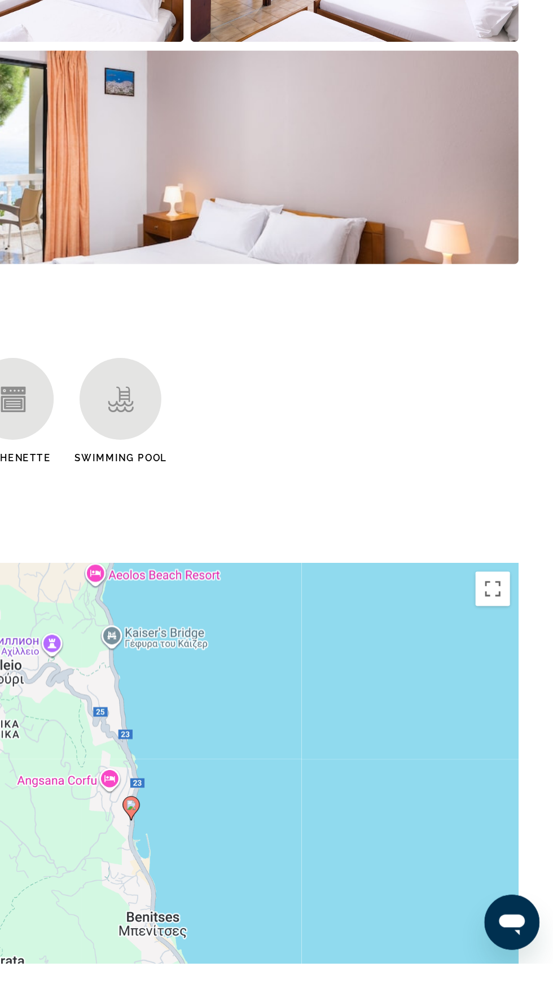
click at [250, 986] on div "Чтобы активировать перетаскивание с помощью клавиатуры, нажмите Alt + Ввод. Пос…" at bounding box center [277, 913] width 508 height 339
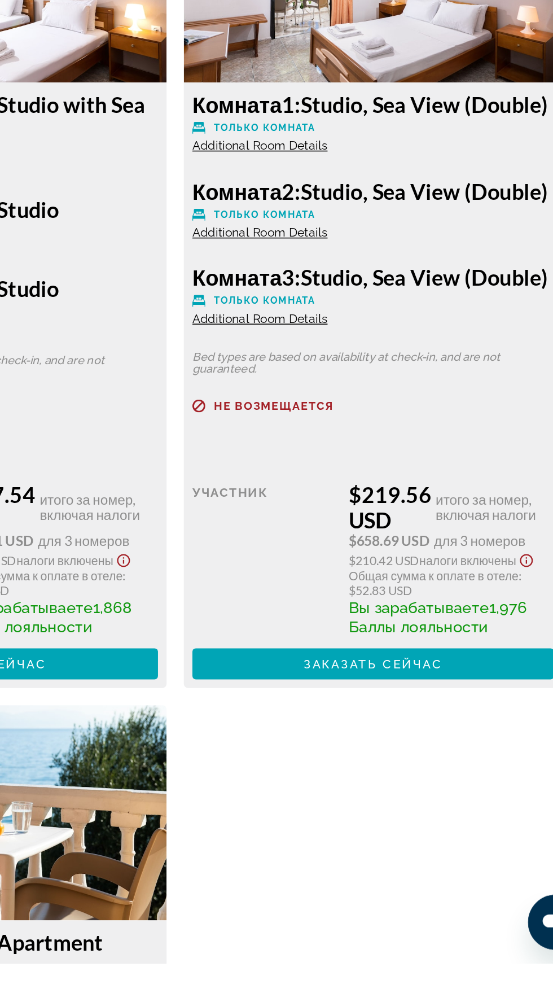
scroll to position [2853, 0]
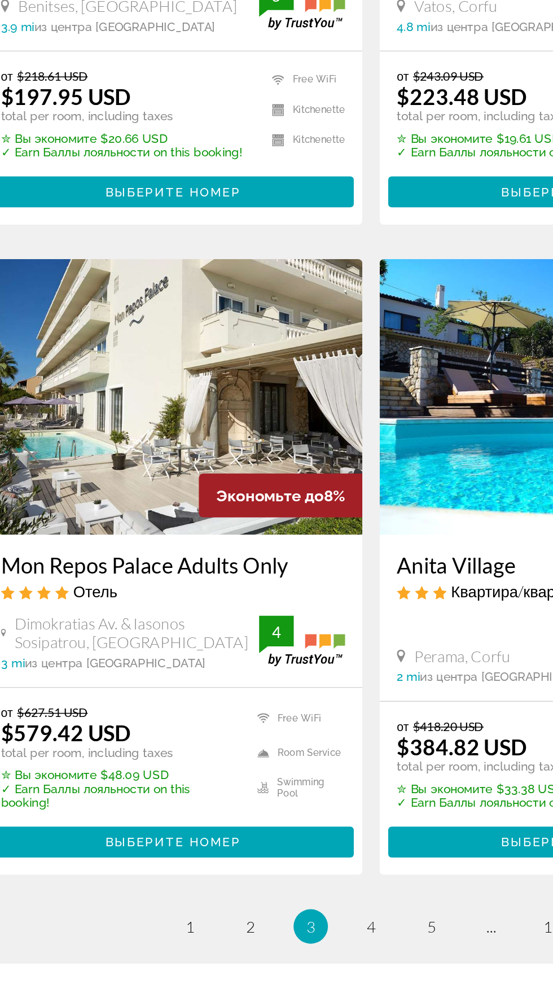
scroll to position [1781, 0]
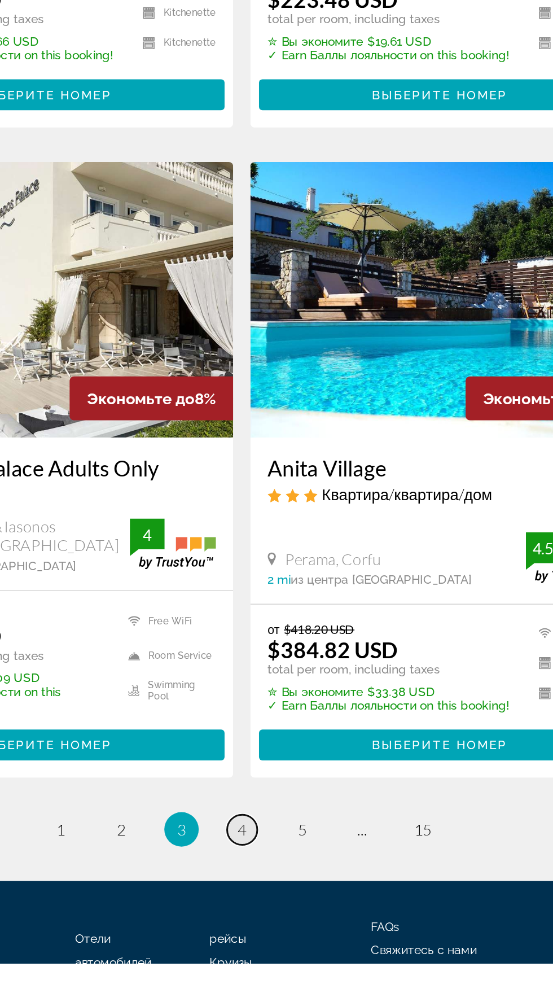
click at [276, 917] on span "4" at bounding box center [277, 918] width 6 height 12
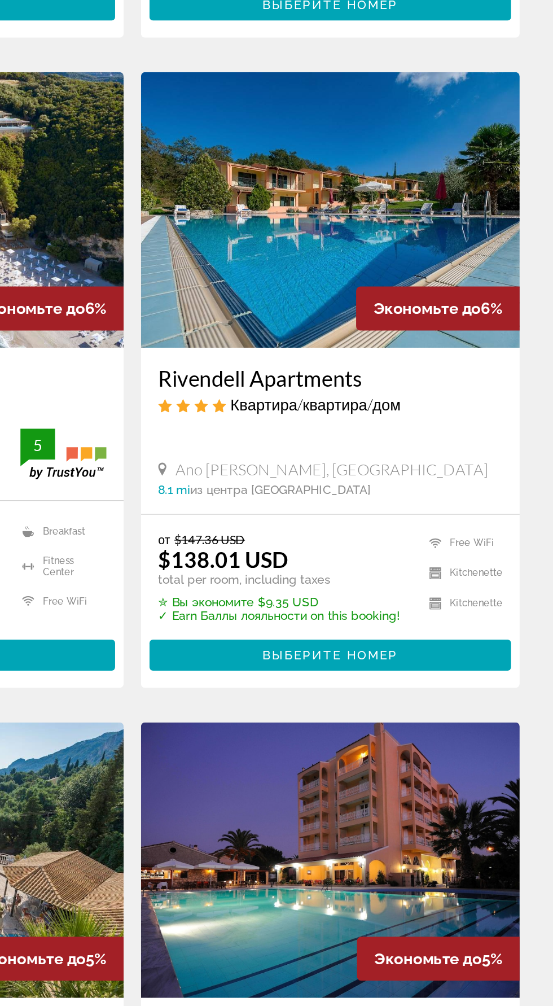
scroll to position [1662, 0]
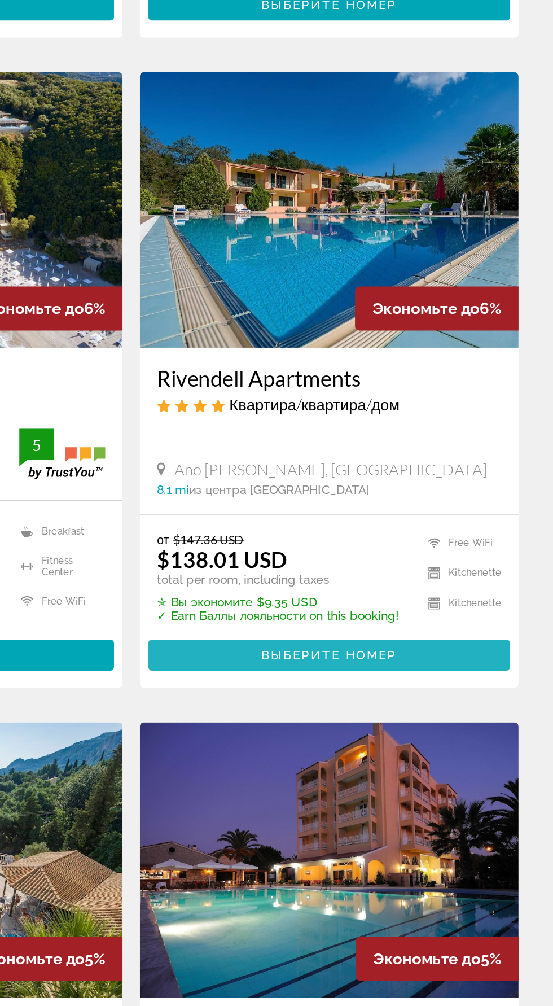
click at [382, 538] on span "Main content" at bounding box center [406, 545] width 237 height 27
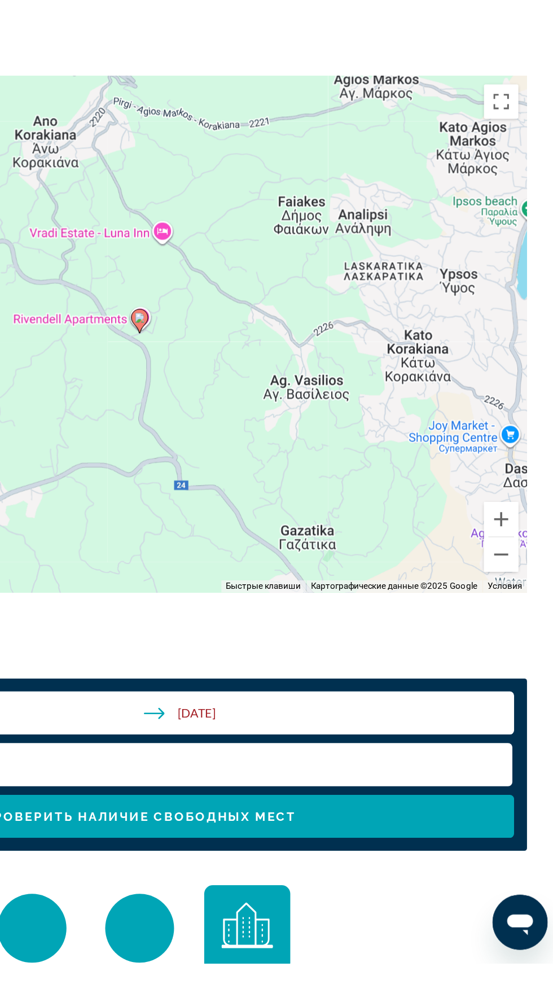
scroll to position [1057, 0]
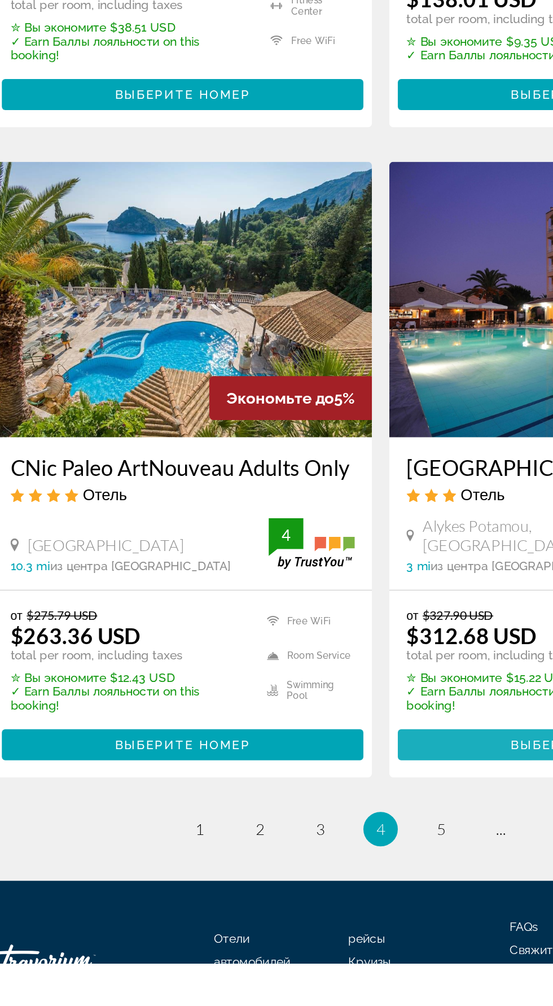
scroll to position [1771, 0]
click at [316, 917] on span "5" at bounding box center [316, 918] width 6 height 12
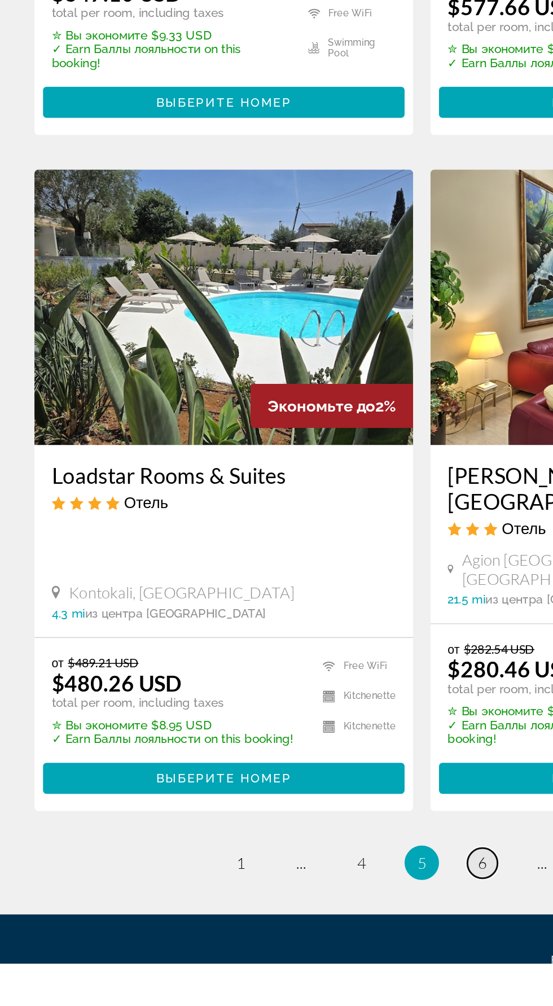
scroll to position [1812, 0]
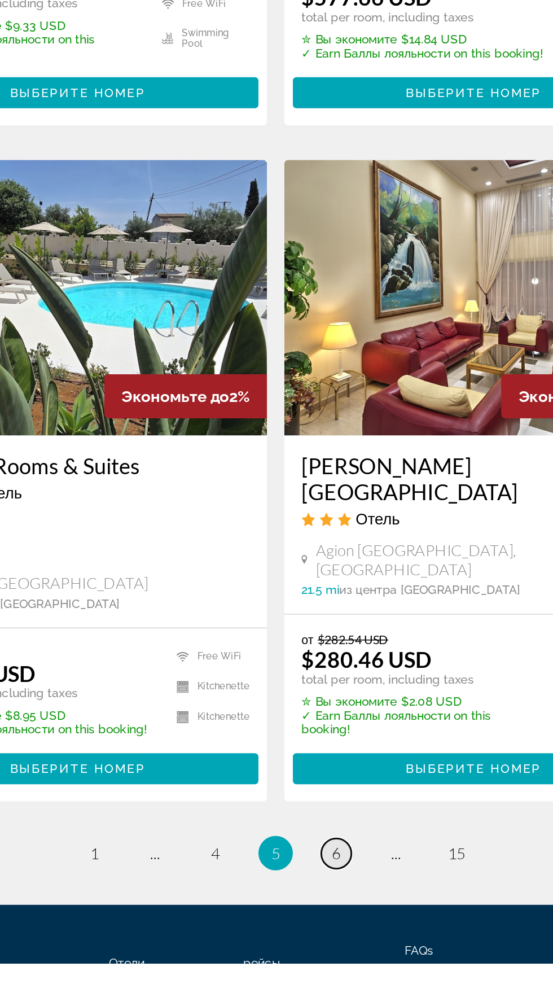
click at [317, 928] on span "6" at bounding box center [316, 934] width 6 height 12
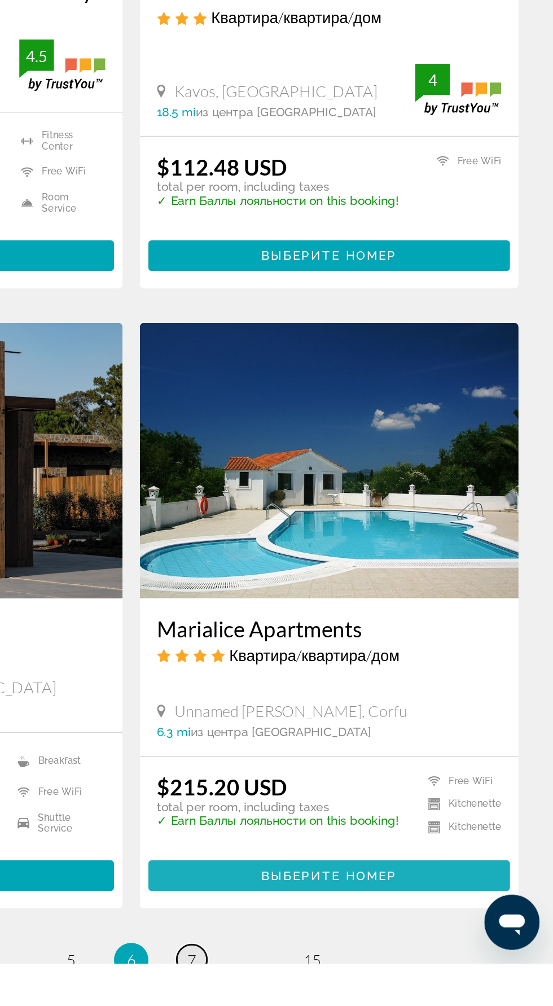
scroll to position [1685, 0]
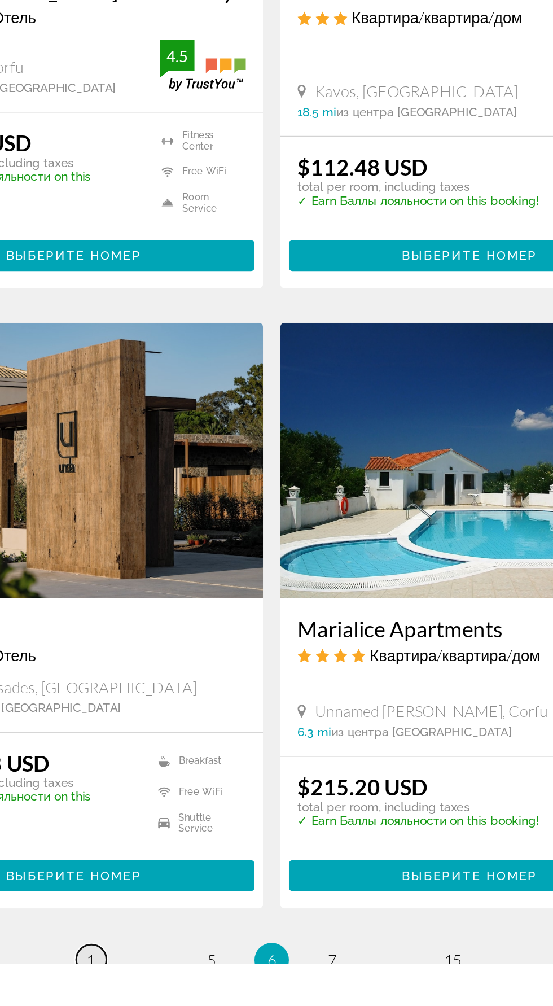
click at [155, 998] on span "1" at bounding box center [158, 1004] width 6 height 12
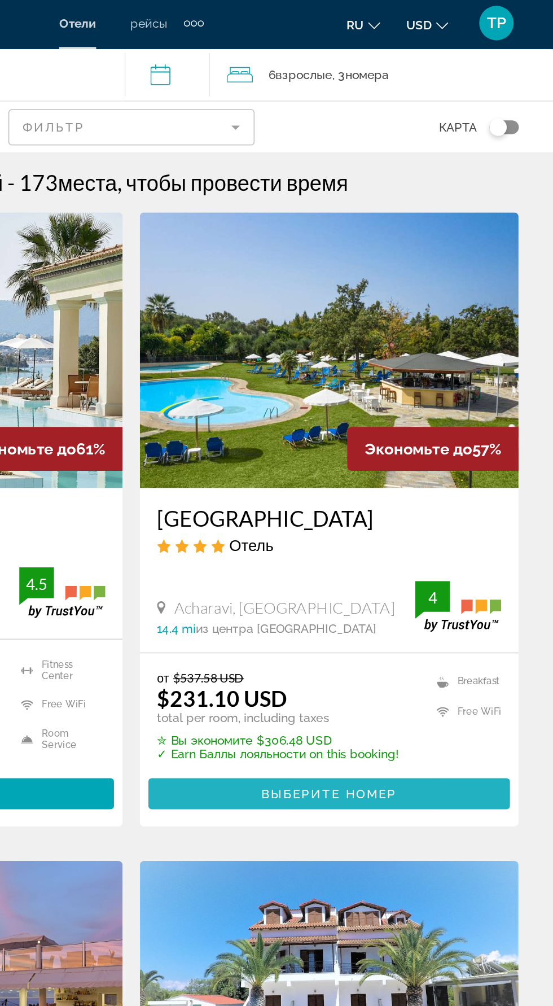
click at [407, 522] on span "Выберите номер" at bounding box center [406, 522] width 89 height 9
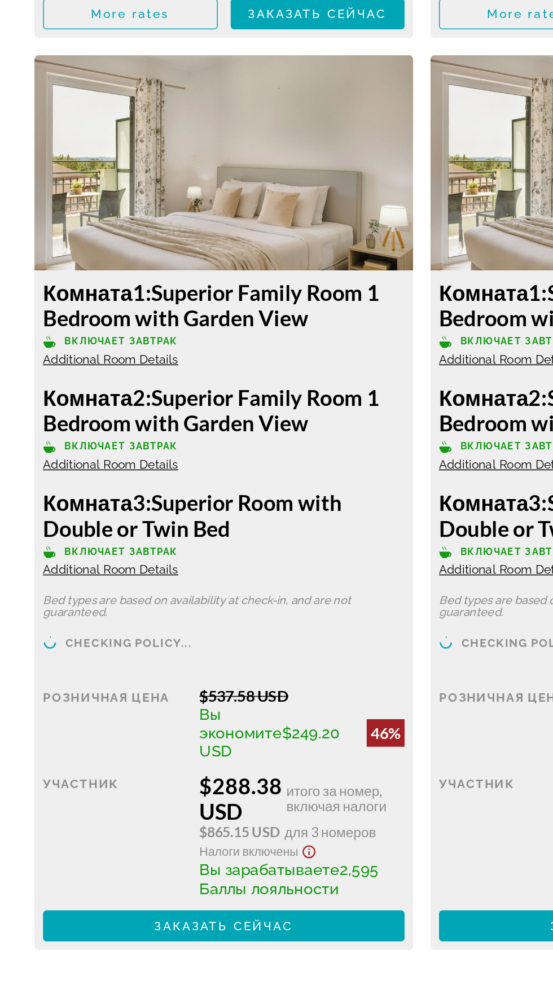
scroll to position [4600, 0]
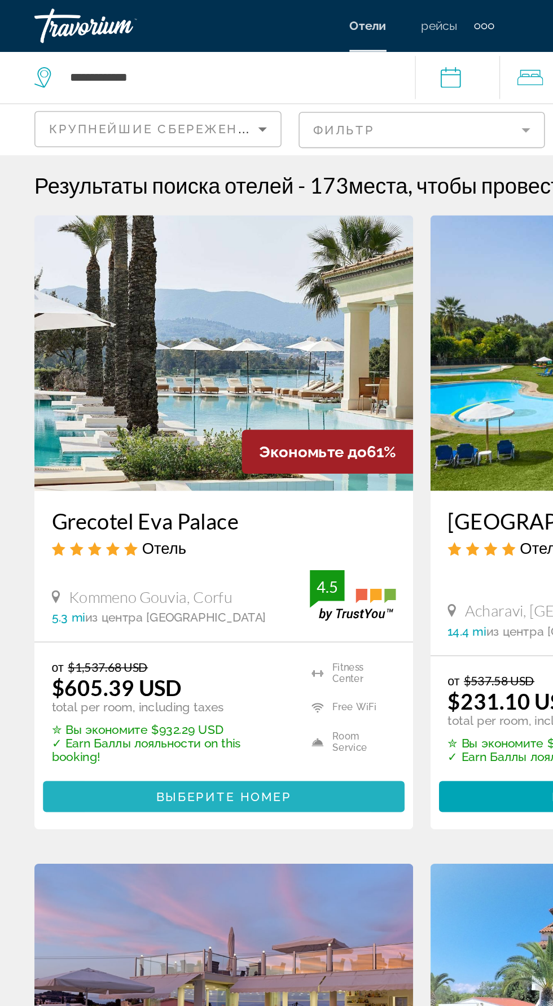
click at [114, 512] on span "Main content" at bounding box center [146, 522] width 237 height 27
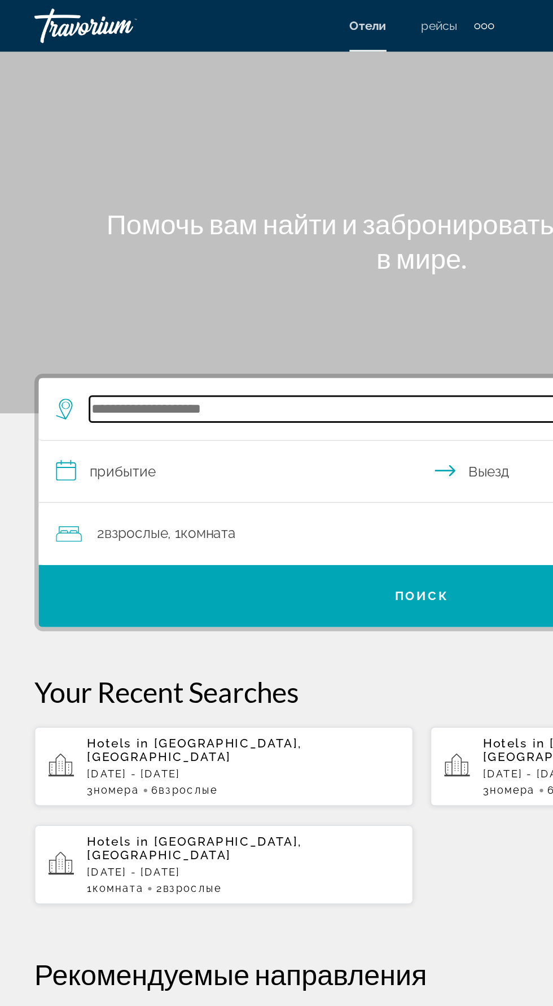
click at [108, 275] on input "Search widget" at bounding box center [279, 268] width 441 height 17
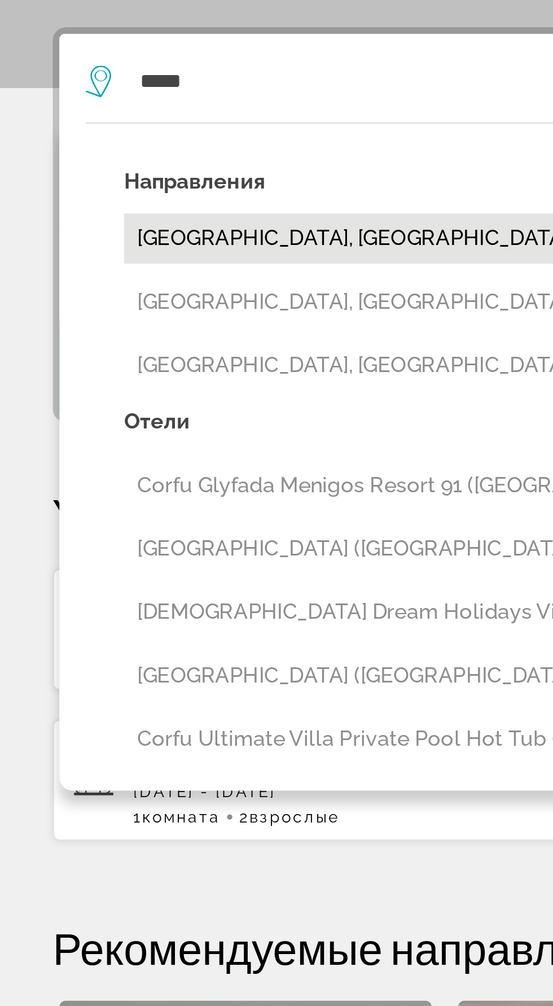
click at [62, 344] on button "[GEOGRAPHIC_DATA], [GEOGRAPHIC_DATA]" at bounding box center [285, 335] width 464 height 21
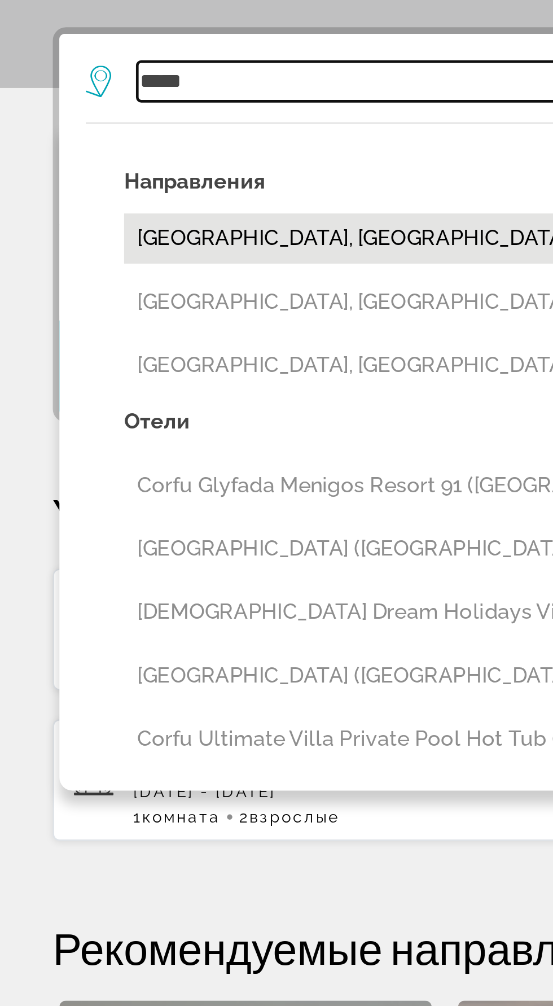
type input "**********"
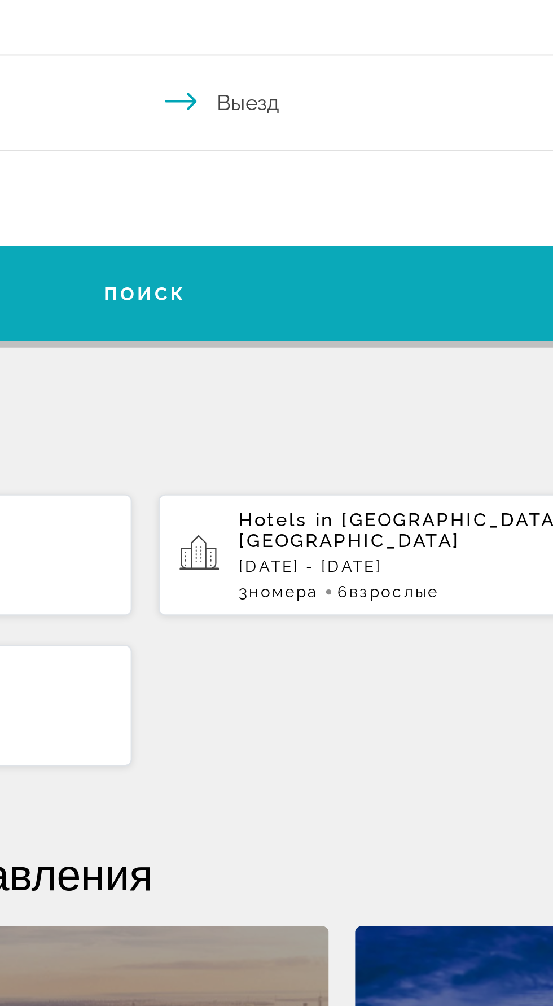
click at [286, 385] on span "Search widget" at bounding box center [276, 390] width 503 height 27
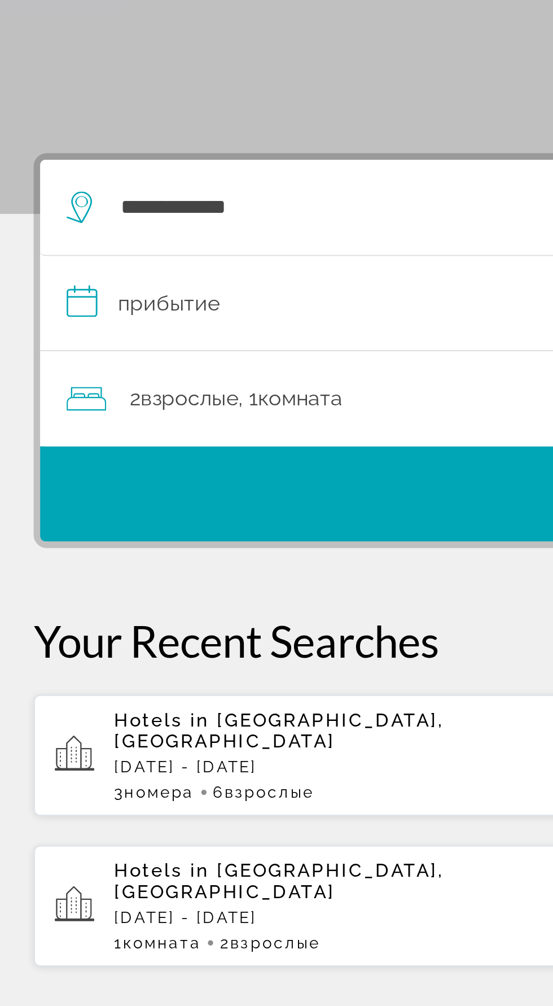
click at [88, 308] on input "**********" at bounding box center [278, 310] width 507 height 43
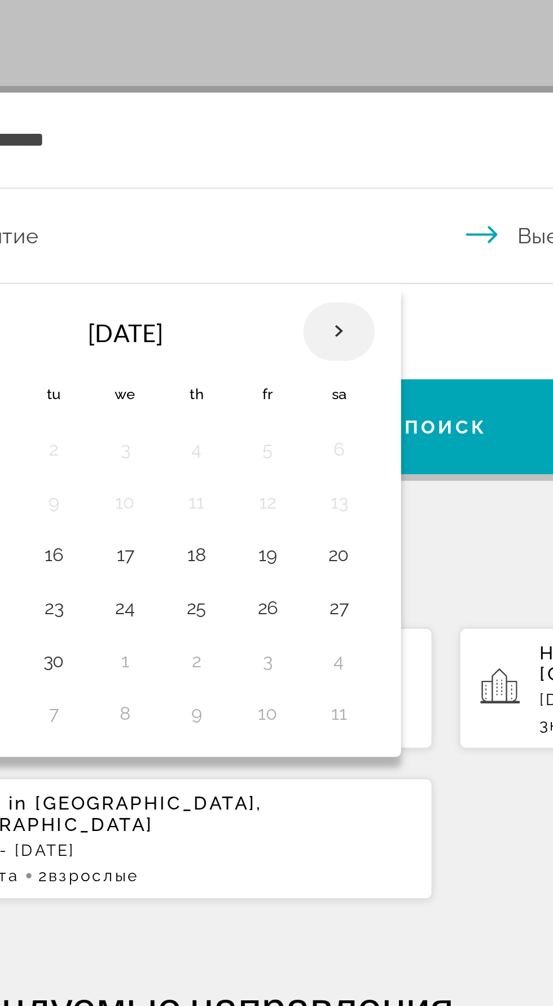
click at [237, 347] on th "Next month" at bounding box center [231, 350] width 30 height 25
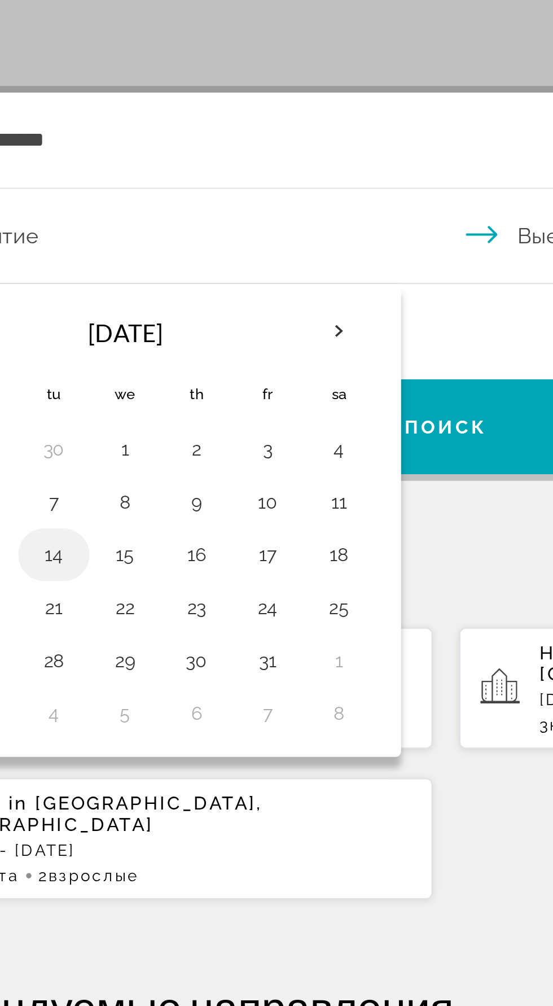
click at [107, 443] on button "14" at bounding box center [109, 446] width 18 height 16
click at [204, 438] on button "17" at bounding box center [200, 446] width 18 height 16
type input "**********"
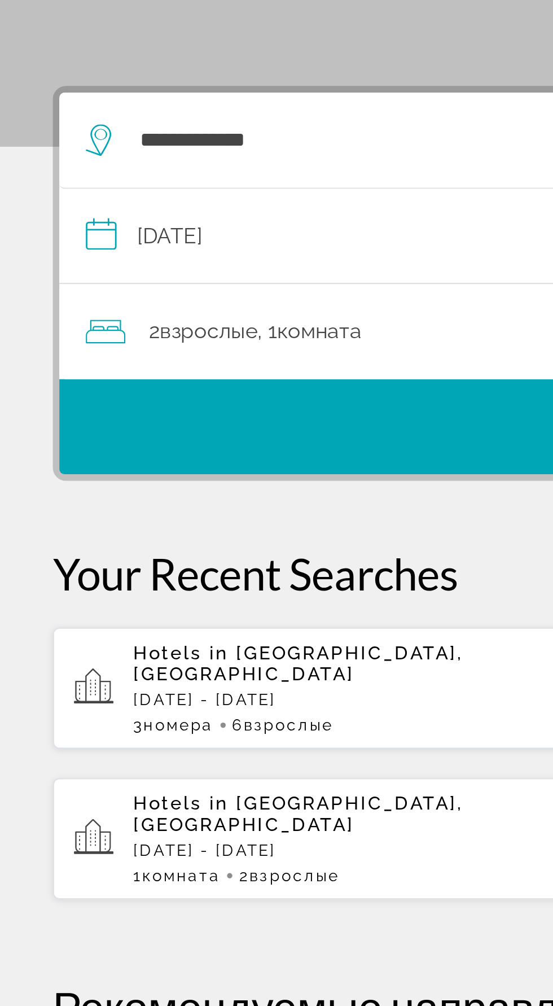
click at [55, 354] on div "2 Взрослый Взрослые , 1 Комната номера" at bounding box center [282, 350] width 491 height 16
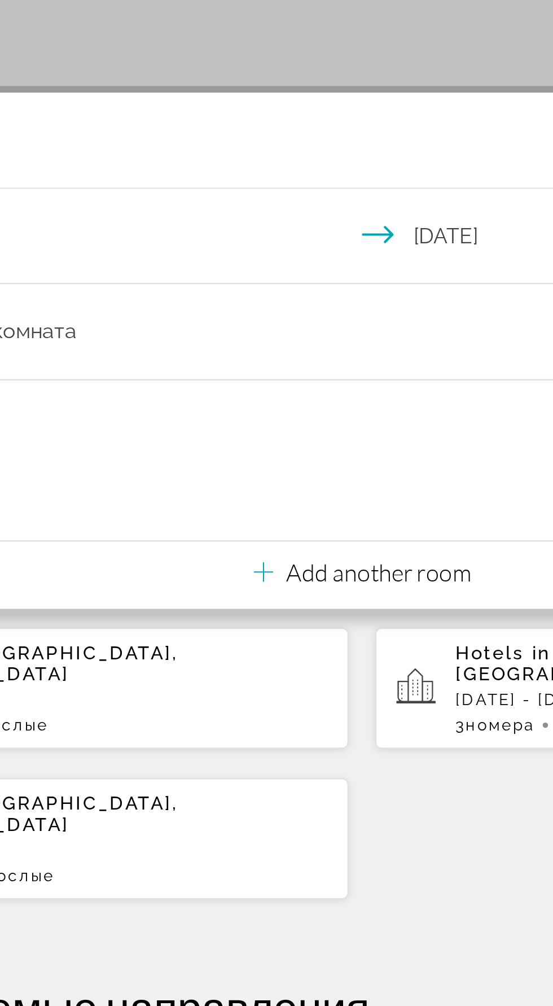
click at [251, 456] on p "Add another room" at bounding box center [284, 453] width 79 height 12
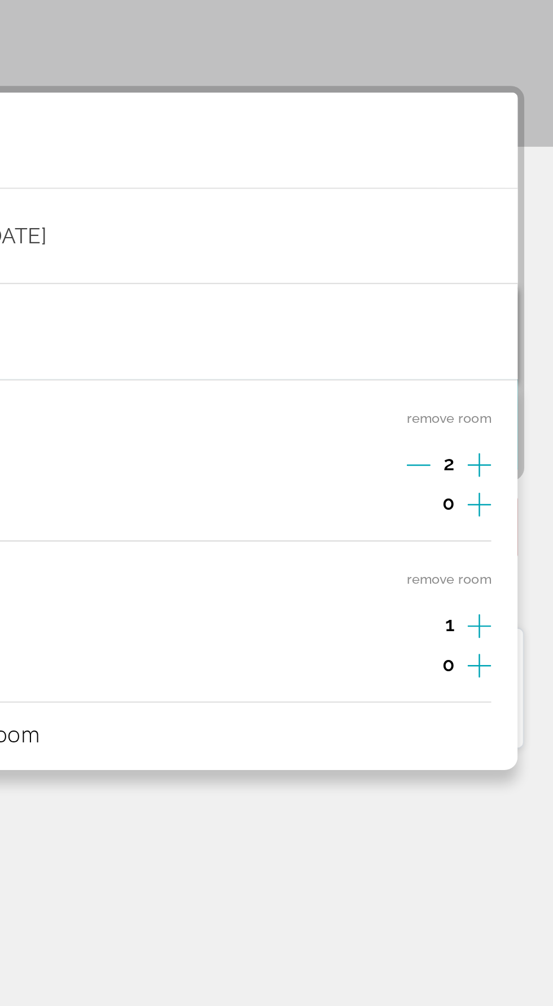
click at [522, 478] on div "Room 1 remove room Взрослые 2 Дети 0 Room 2 remove room Взрослые 1 Дети 0 Add a…" at bounding box center [276, 453] width 503 height 167
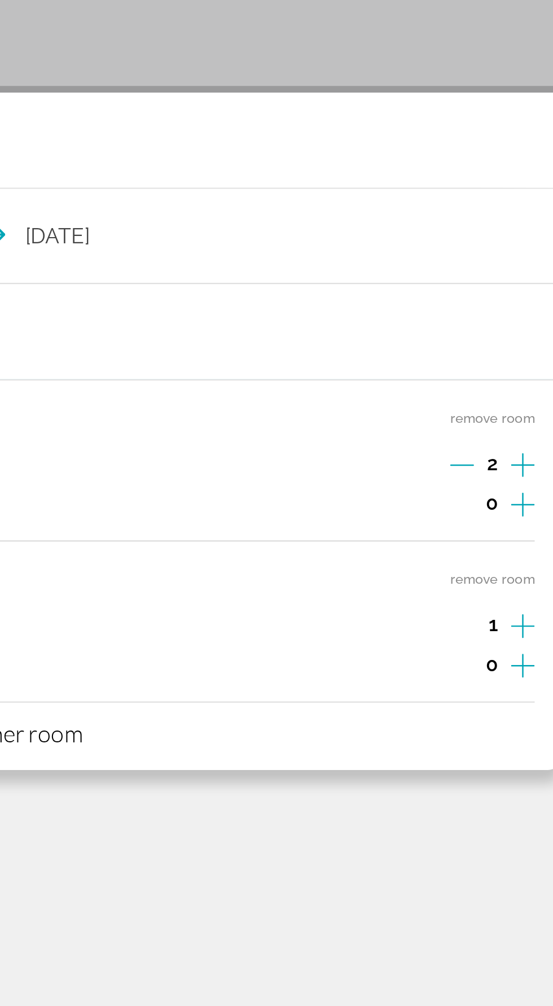
click at [516, 475] on icon "Increment adults" at bounding box center [512, 476] width 10 height 14
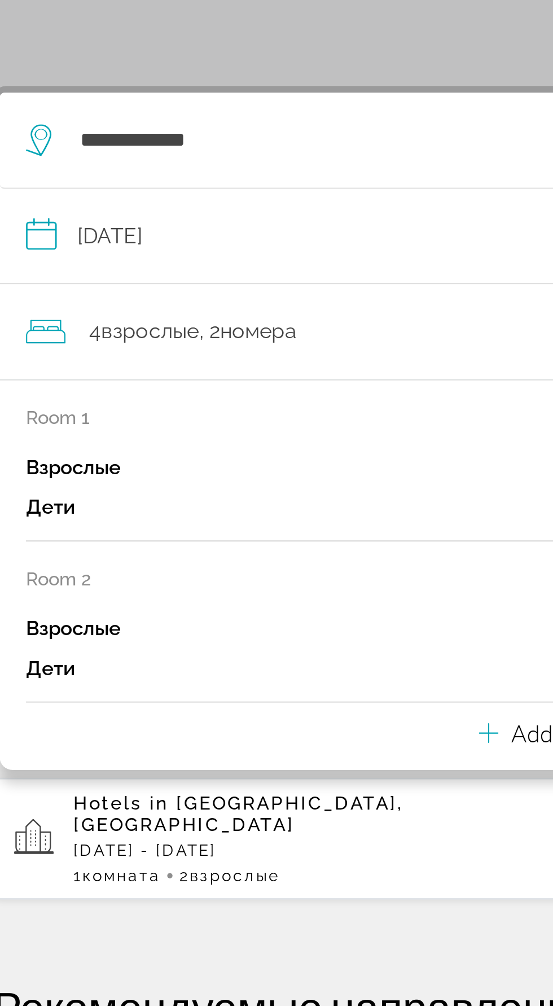
click at [238, 522] on icon "Travelers: 4 adults, 0 children" at bounding box center [234, 522] width 8 height 8
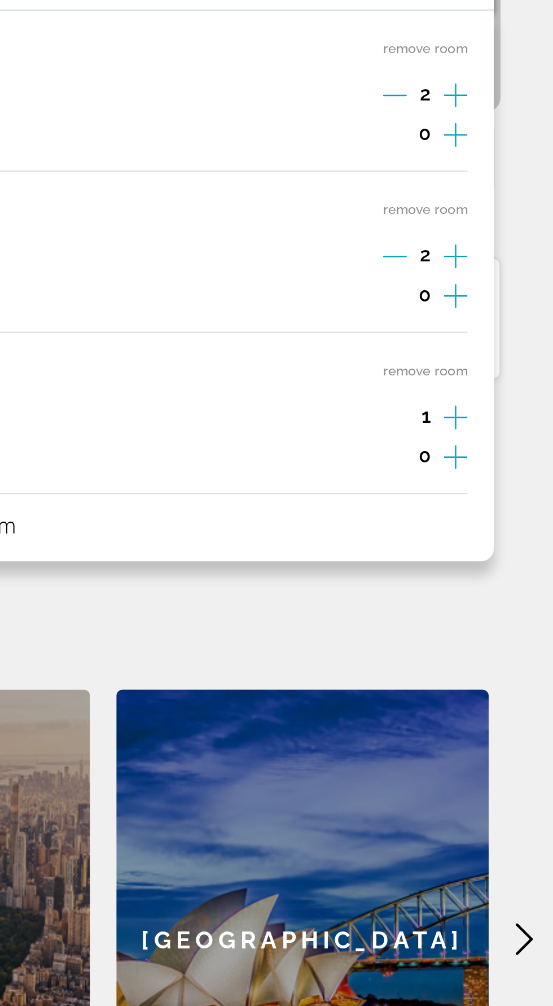
click at [513, 546] on icon "Increment adults" at bounding box center [512, 545] width 10 height 14
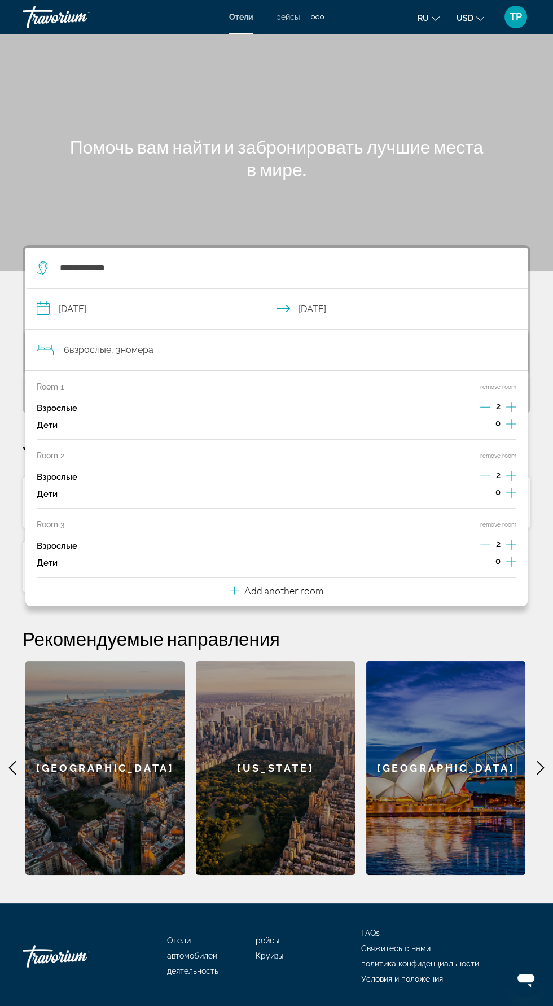
click at [517, 299] on input "**********" at bounding box center [278, 310] width 507 height 43
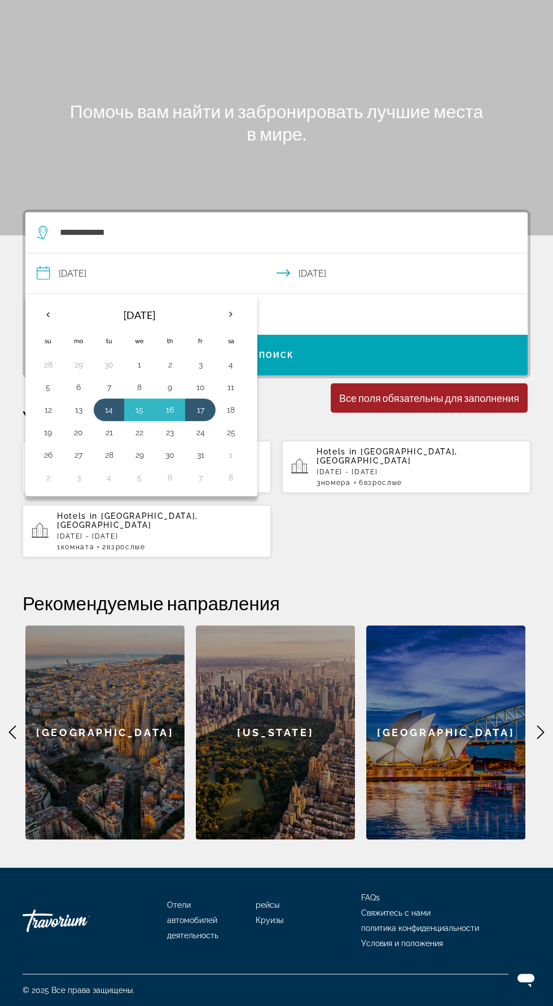
scroll to position [80, 0]
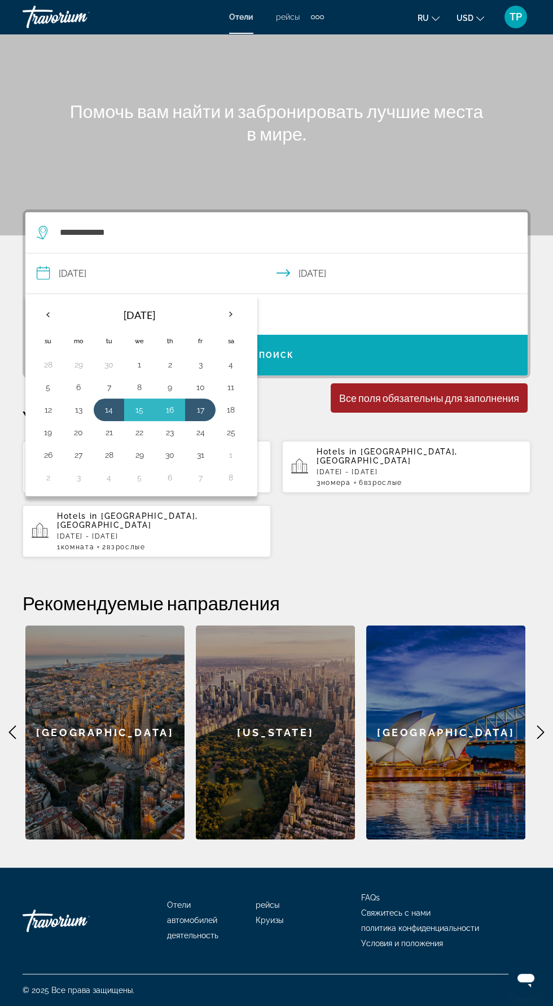
click at [308, 342] on span "Search widget" at bounding box center [276, 355] width 503 height 27
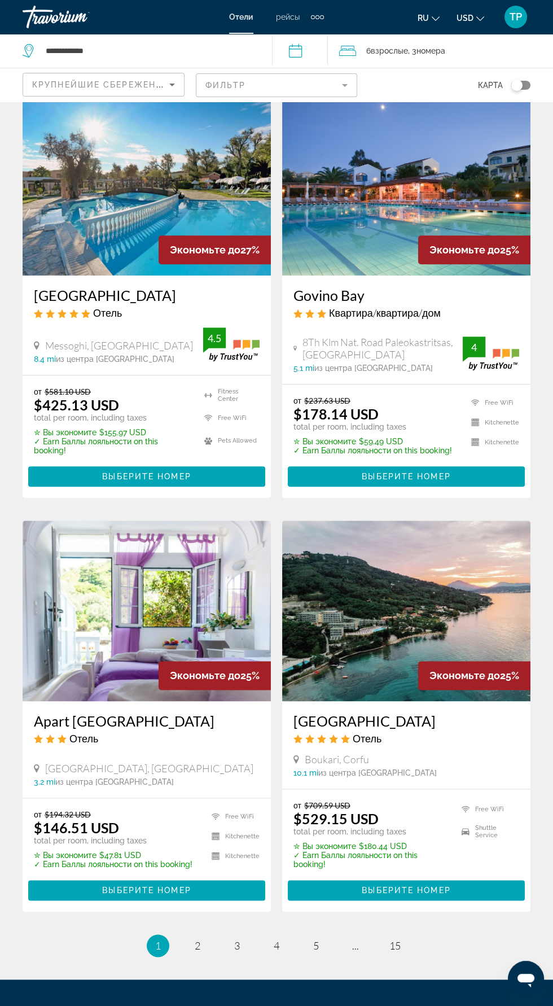
scroll to position [1760, 0]
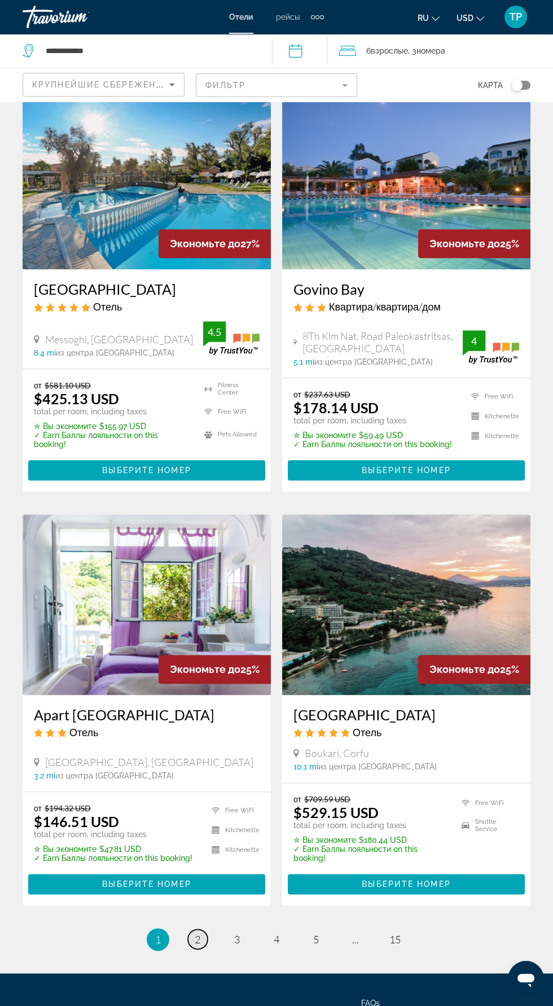
click at [197, 933] on span "2" at bounding box center [198, 939] width 6 height 12
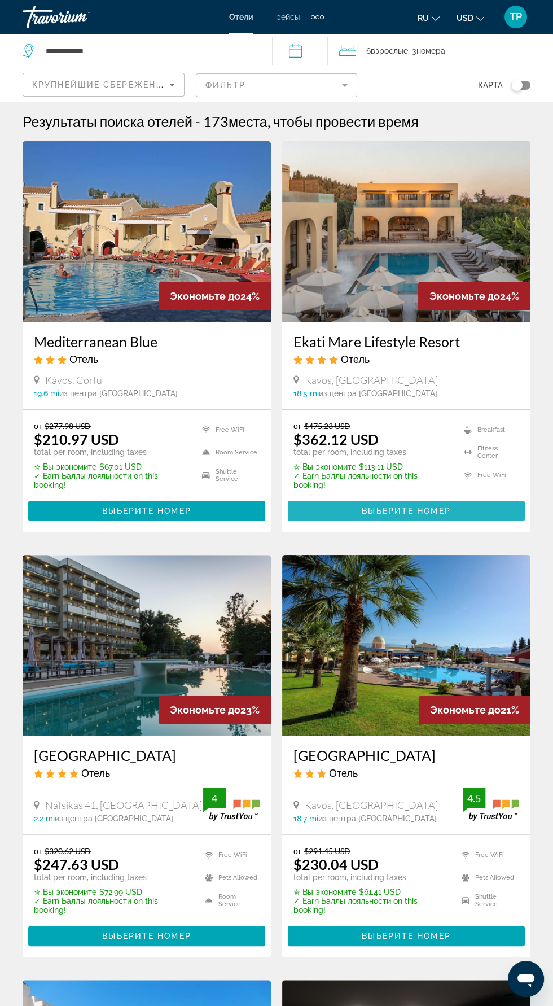
click at [429, 510] on span "Выберите номер" at bounding box center [406, 511] width 89 height 9
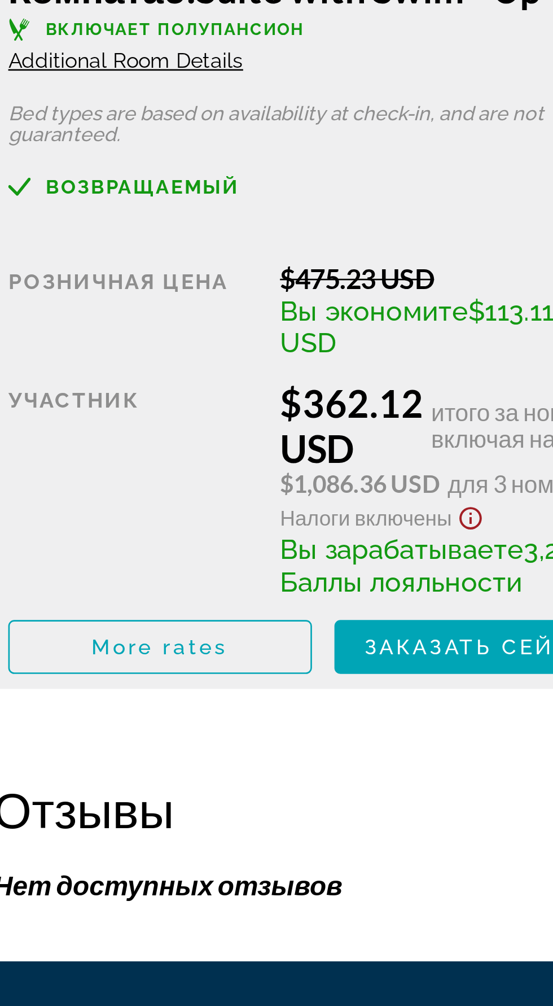
scroll to position [1687, 0]
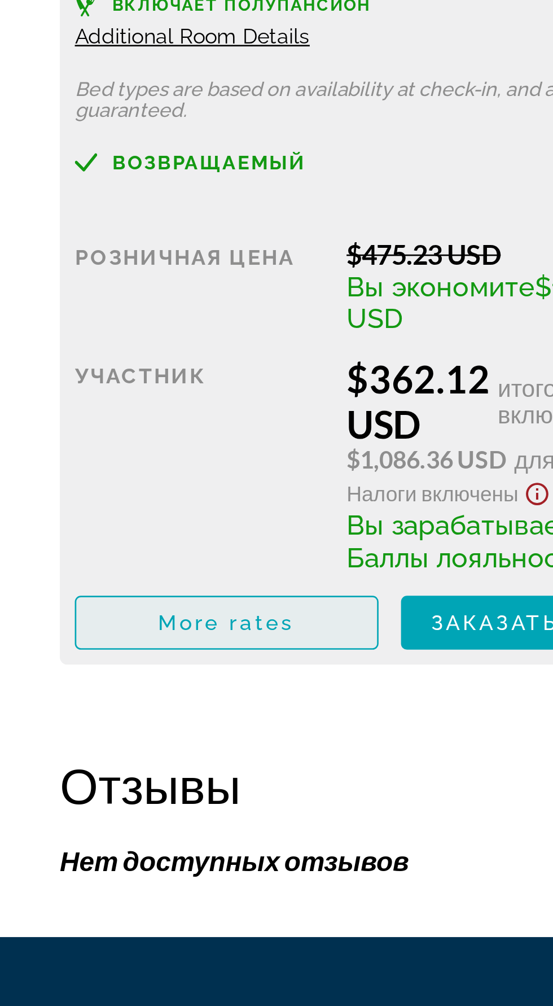
click at [70, 830] on span "More rates" at bounding box center [85, 830] width 51 height 9
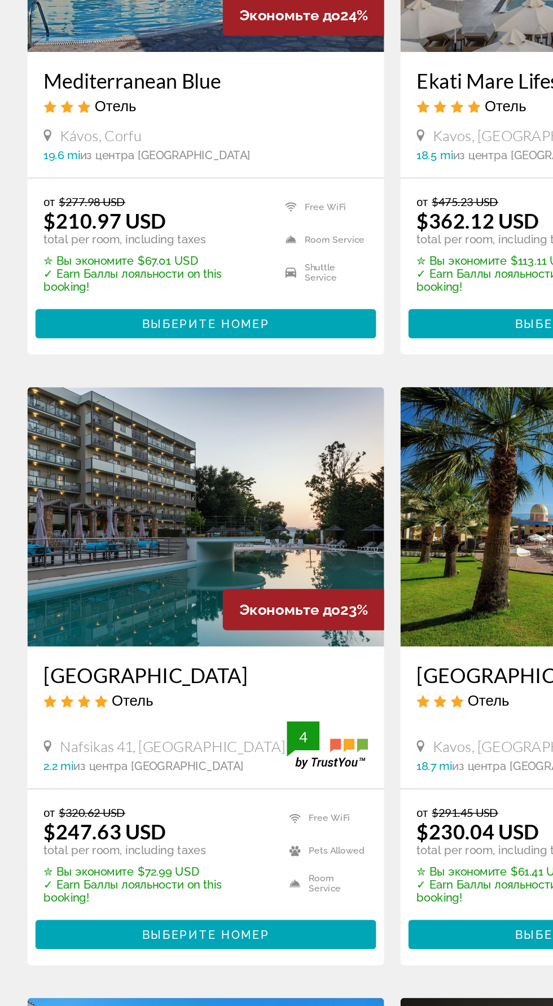
scroll to position [1, 0]
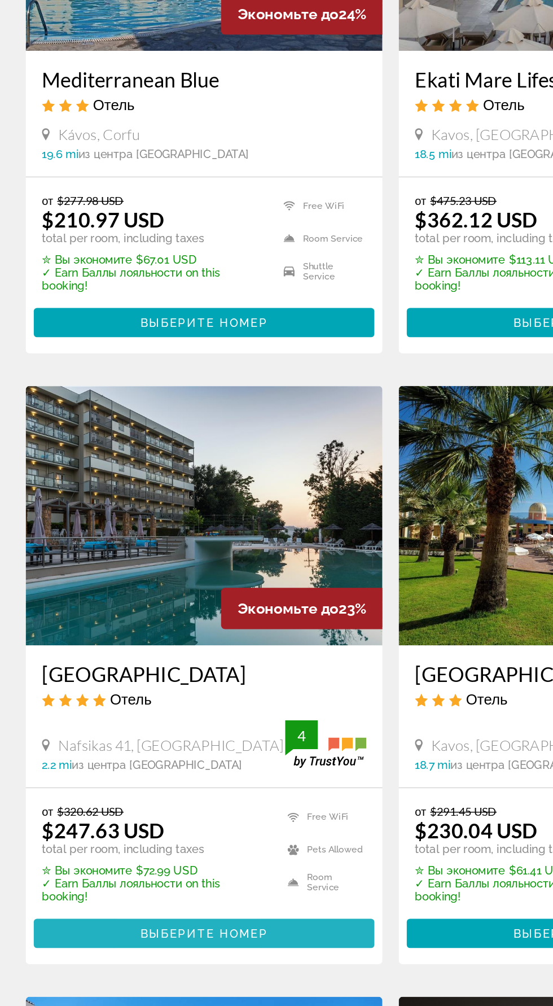
click at [125, 936] on span "Выберите номер" at bounding box center [146, 935] width 89 height 9
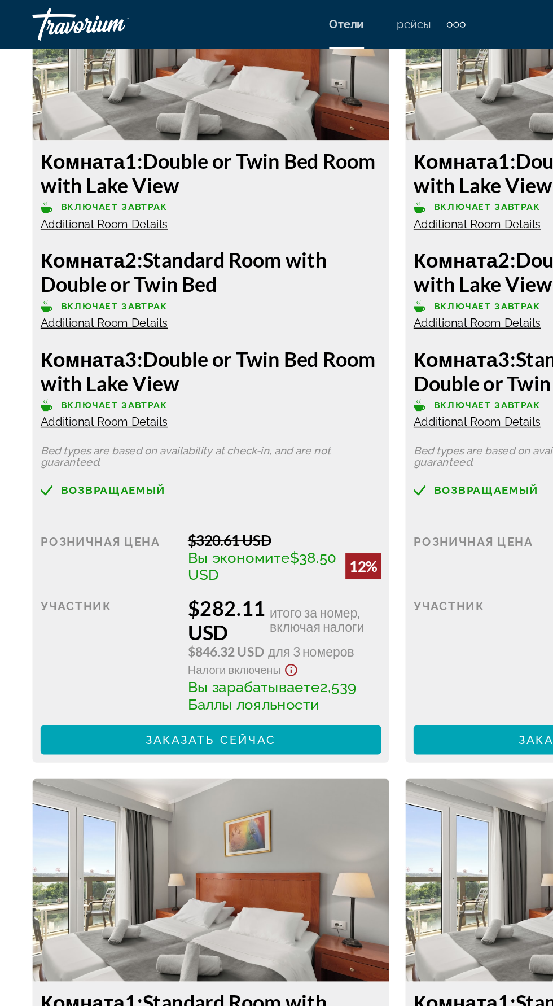
scroll to position [4389, 0]
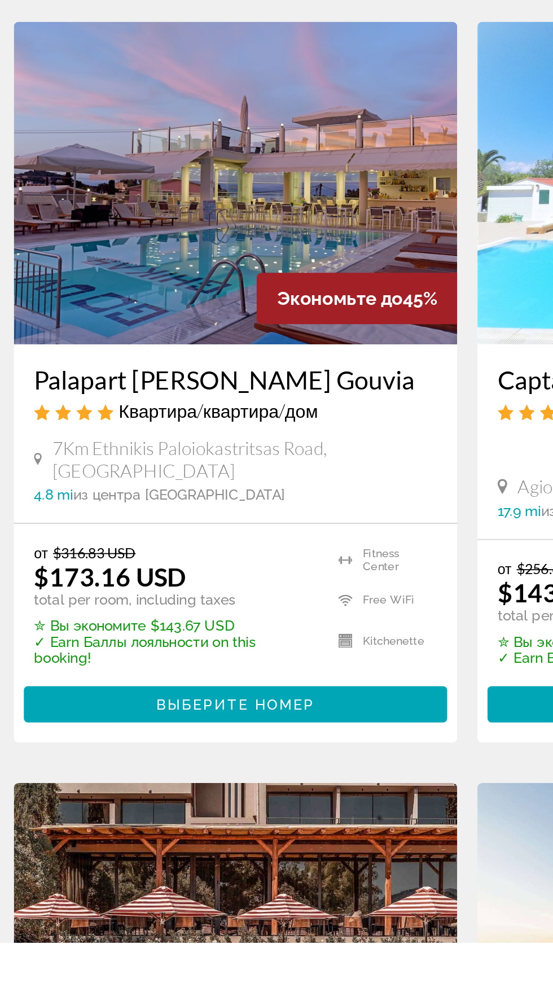
scroll to position [78, 0]
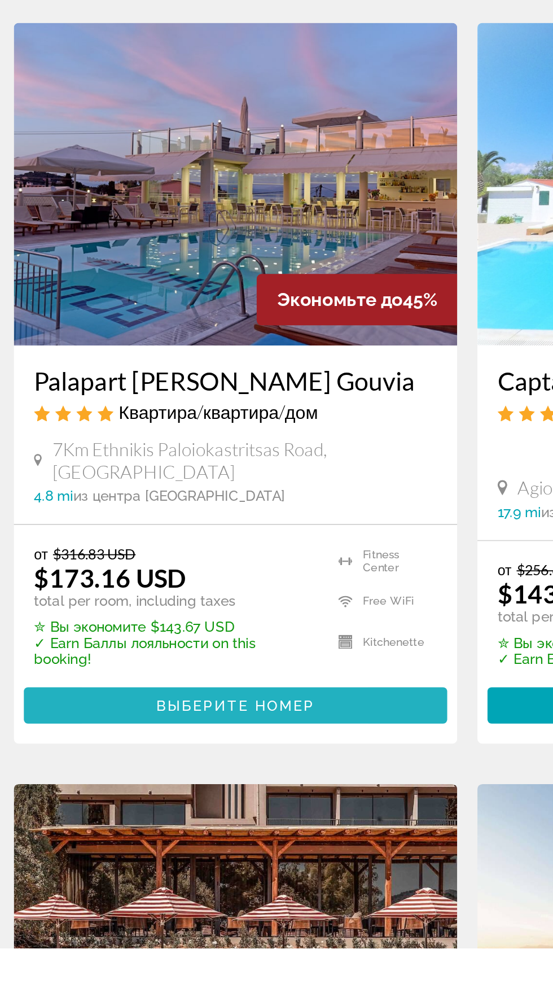
click at [123, 866] on span "Выберите номер" at bounding box center [146, 870] width 89 height 9
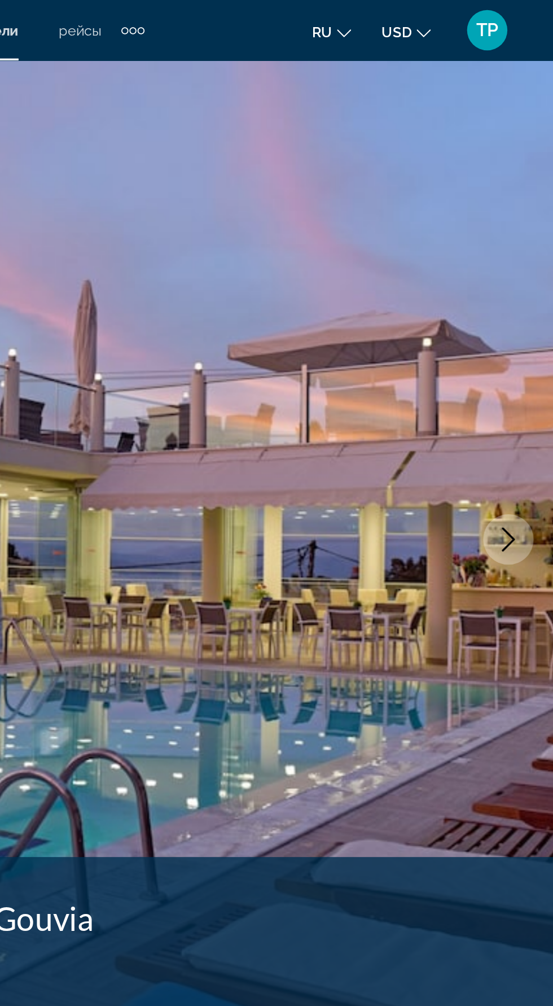
click at [392, 590] on span "Проверить наличие свободных мест" at bounding box center [414, 587] width 205 height 9
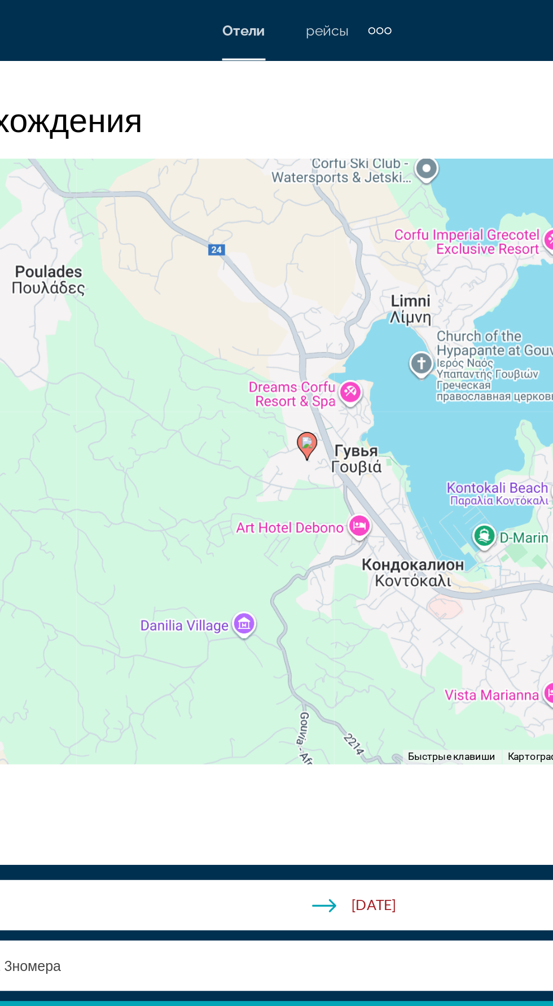
scroll to position [1390, 0]
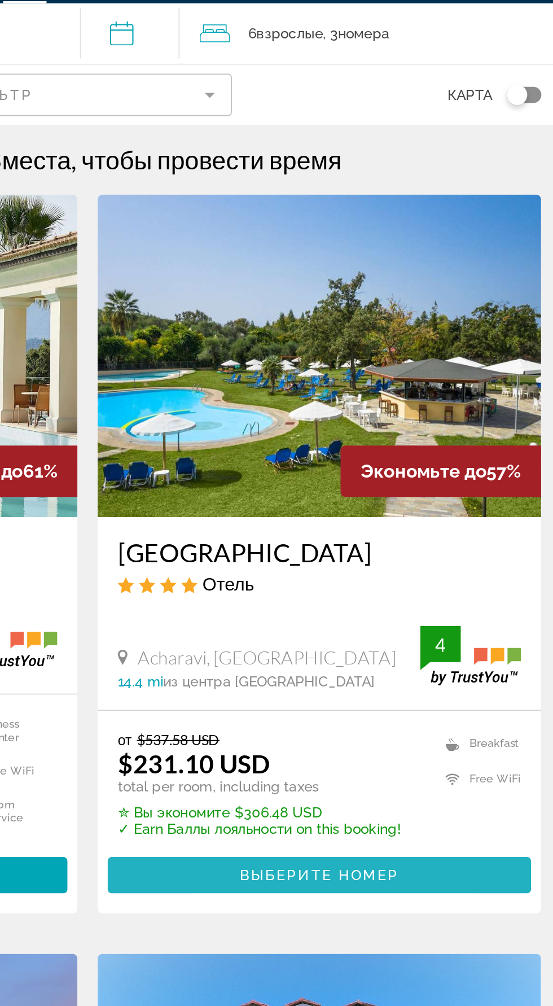
click at [390, 515] on span "Main content" at bounding box center [406, 522] width 237 height 27
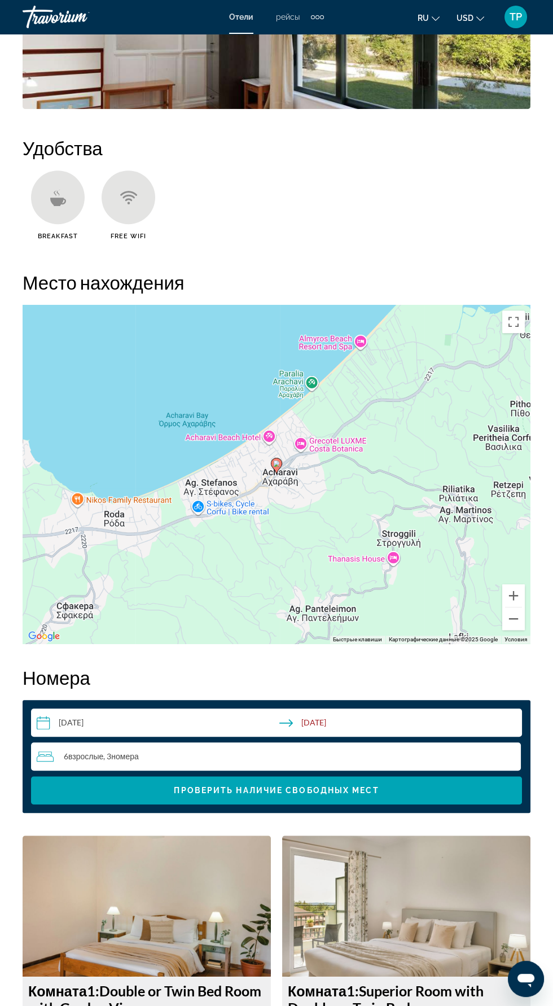
scroll to position [1173, 0]
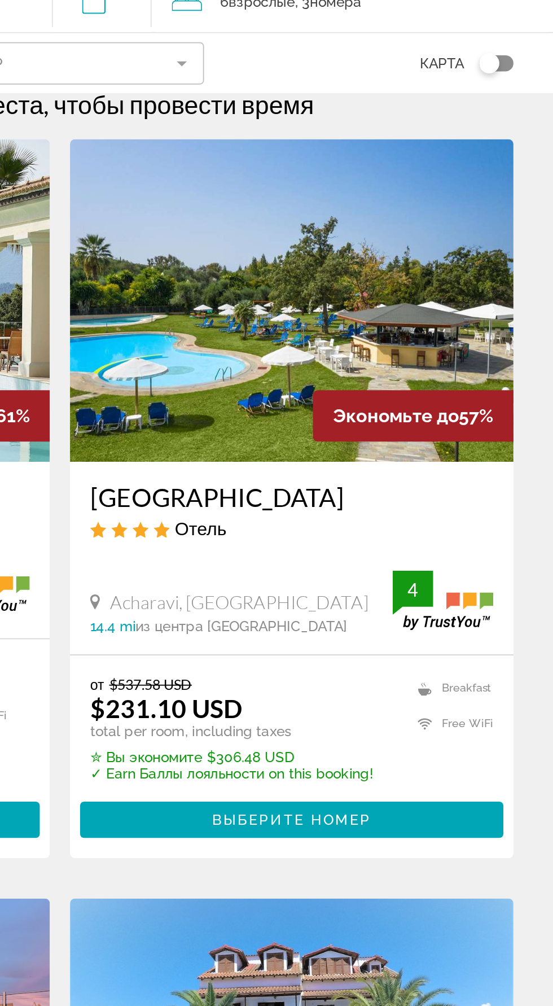
scroll to position [14, 0]
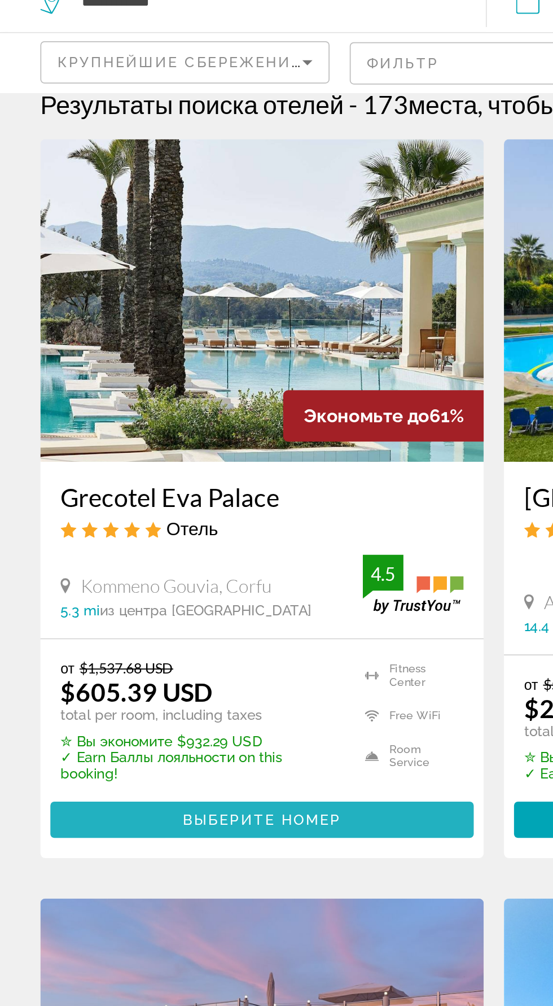
click at [139, 509] on span "Выберите номер" at bounding box center [146, 508] width 89 height 9
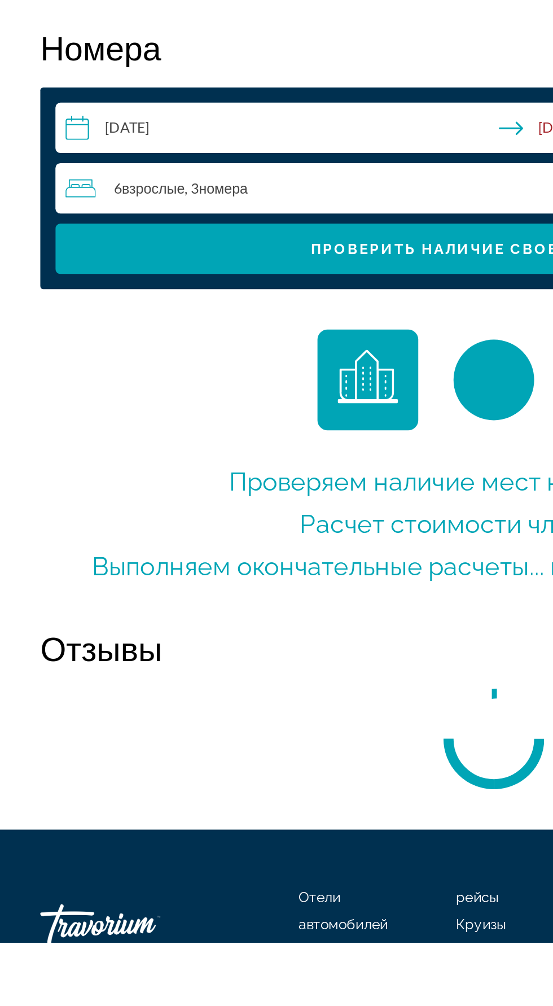
scroll to position [1357, 0]
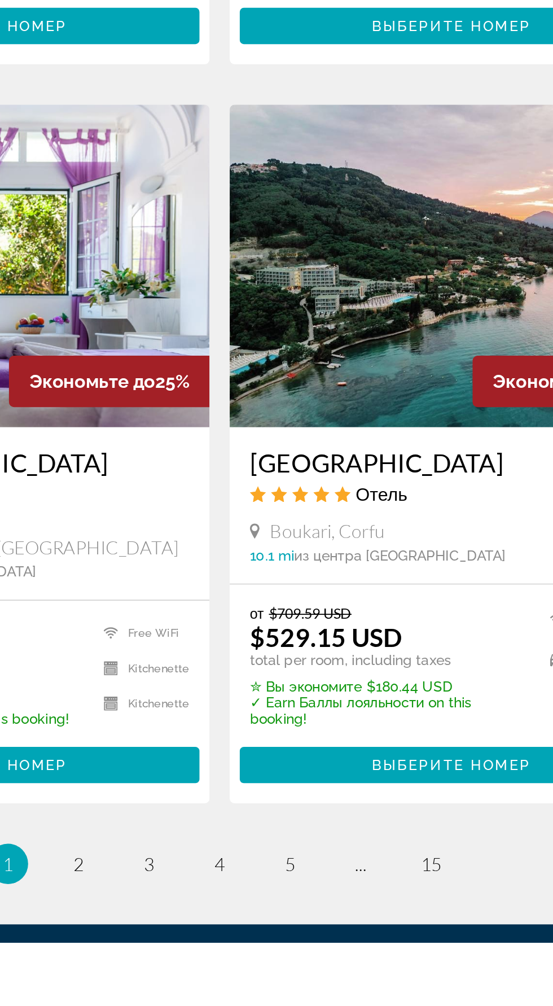
scroll to position [1760, 0]
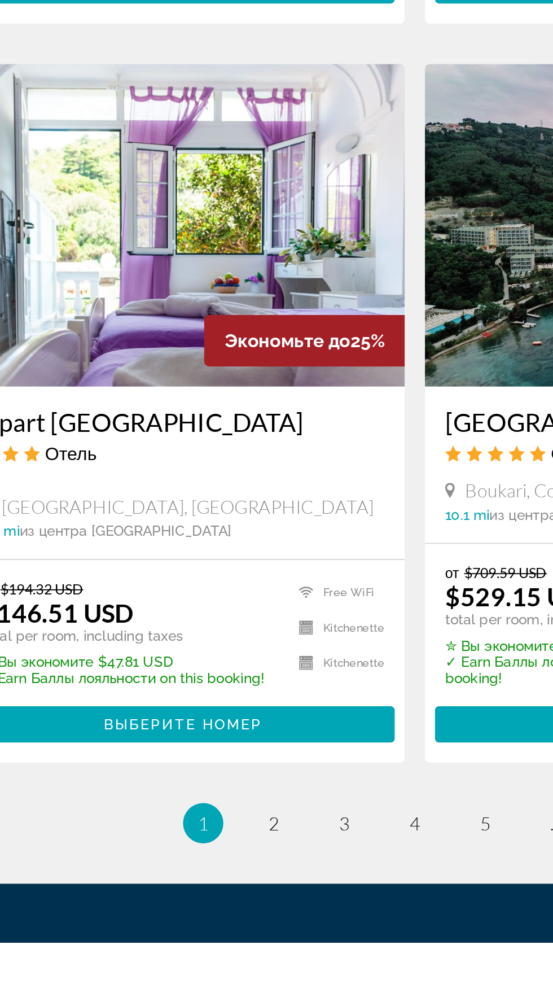
click at [189, 928] on li "page 2" at bounding box center [197, 939] width 23 height 23
click at [200, 933] on span "2" at bounding box center [198, 939] width 6 height 12
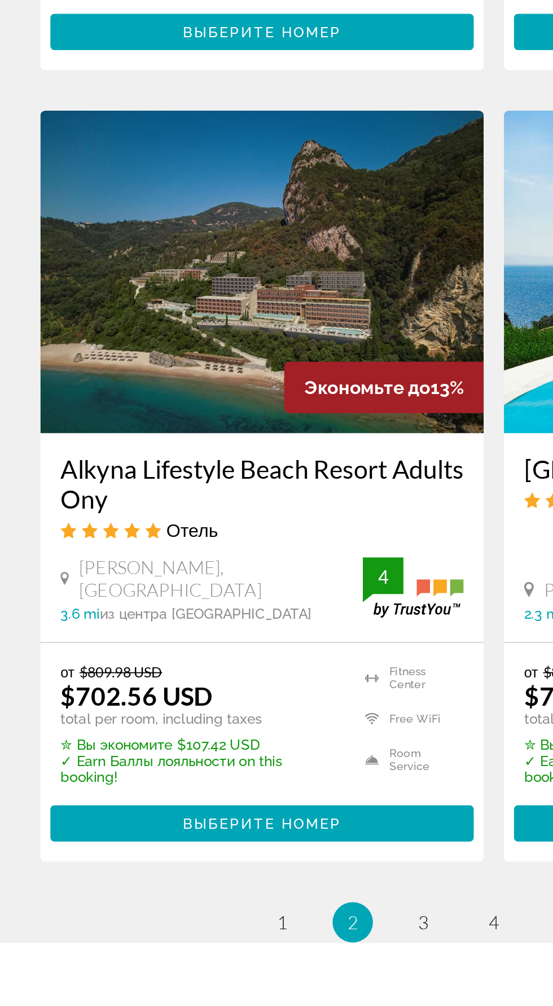
scroll to position [1739, 0]
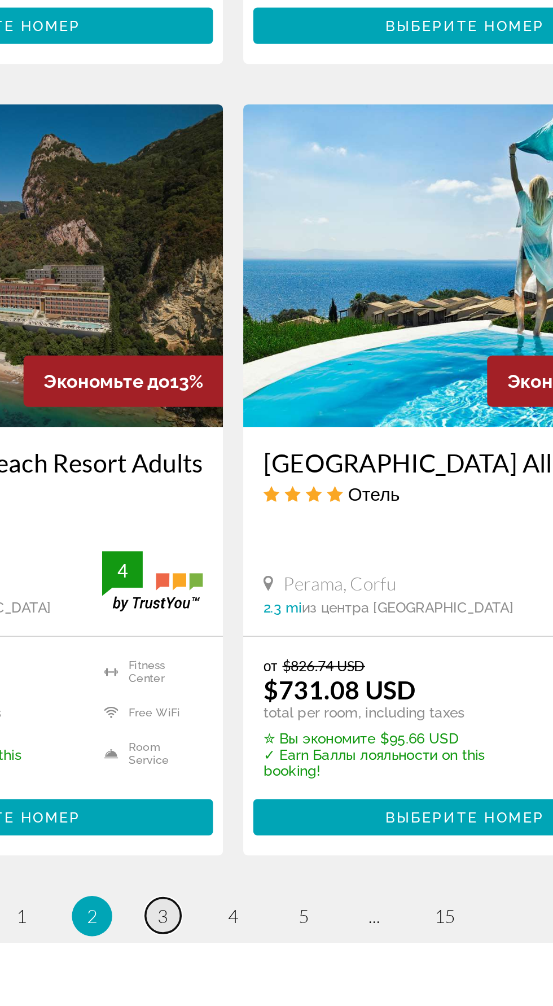
click at [235, 990] on span "3" at bounding box center [237, 991] width 6 height 12
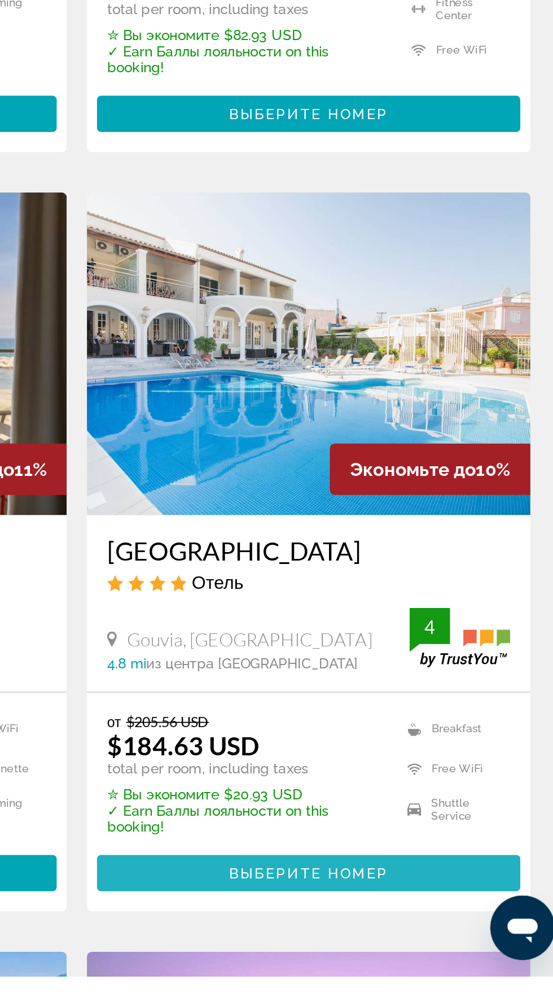
click at [433, 944] on span "Выберите номер" at bounding box center [406, 948] width 89 height 9
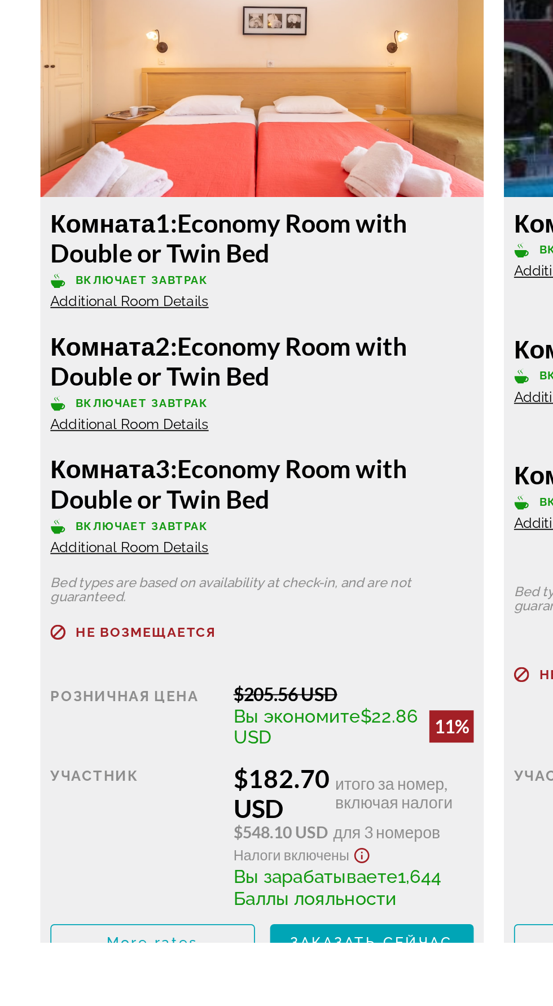
scroll to position [1678, 0]
